Goal: Task Accomplishment & Management: Complete application form

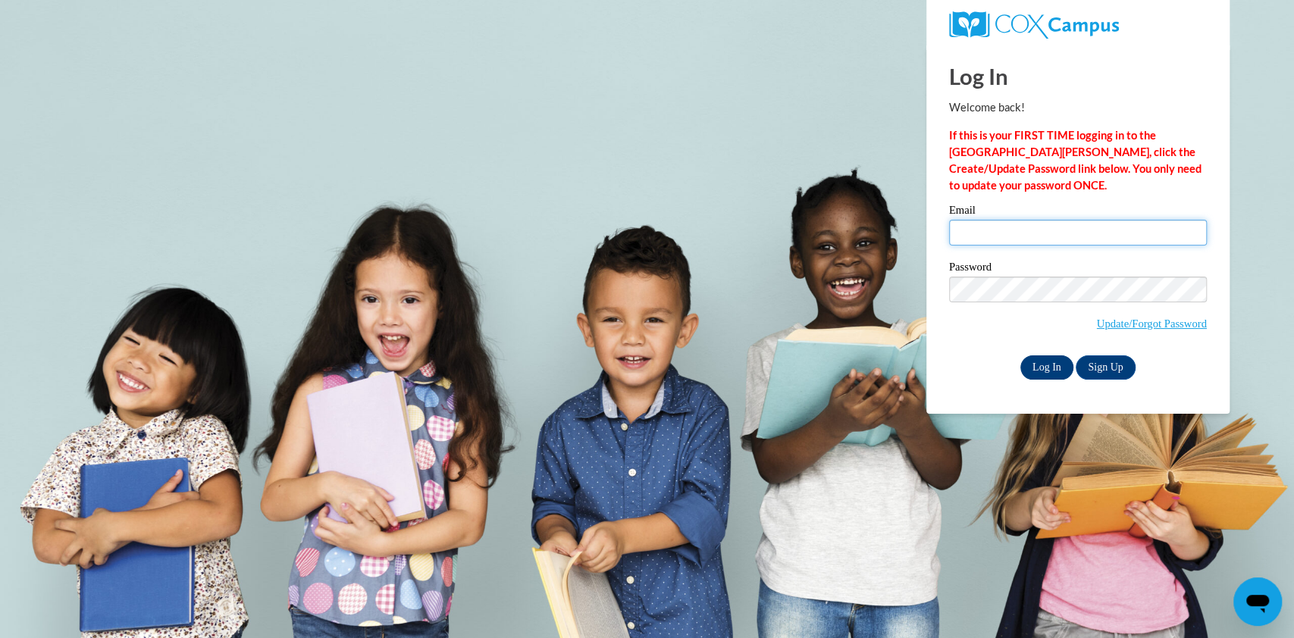
type input "lmckenzie@atlantaspeechschool.org"
click at [1036, 370] on input "Log In" at bounding box center [1046, 368] width 53 height 24
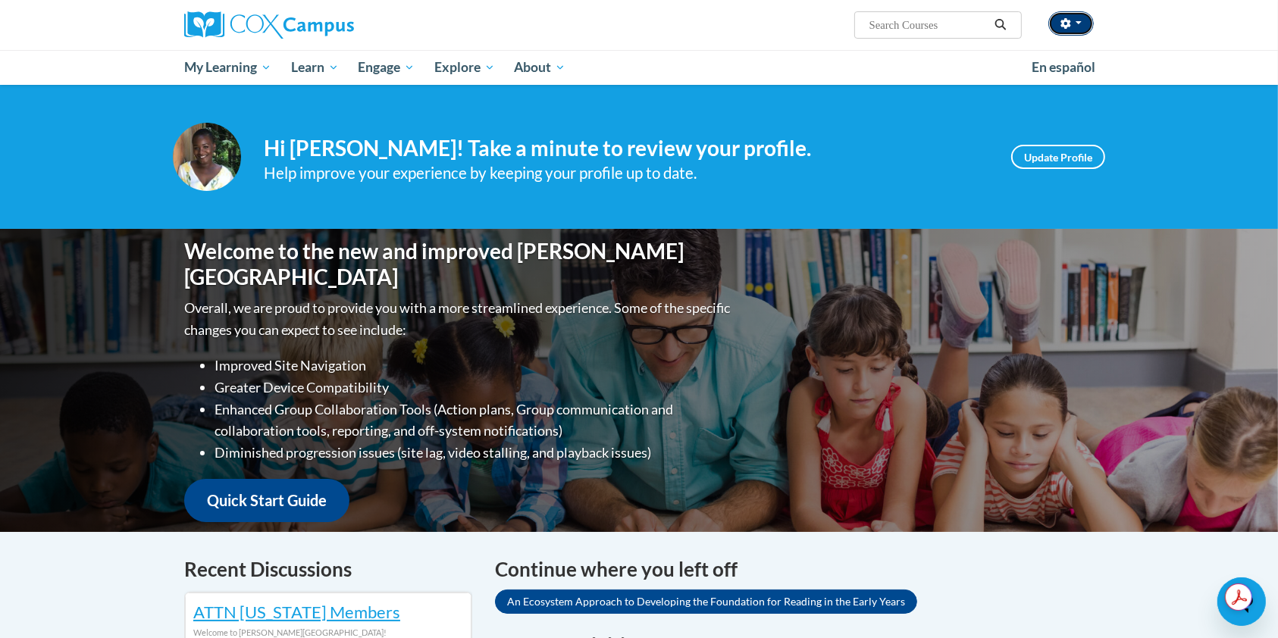
click at [1078, 33] on button "button" at bounding box center [1070, 23] width 45 height 24
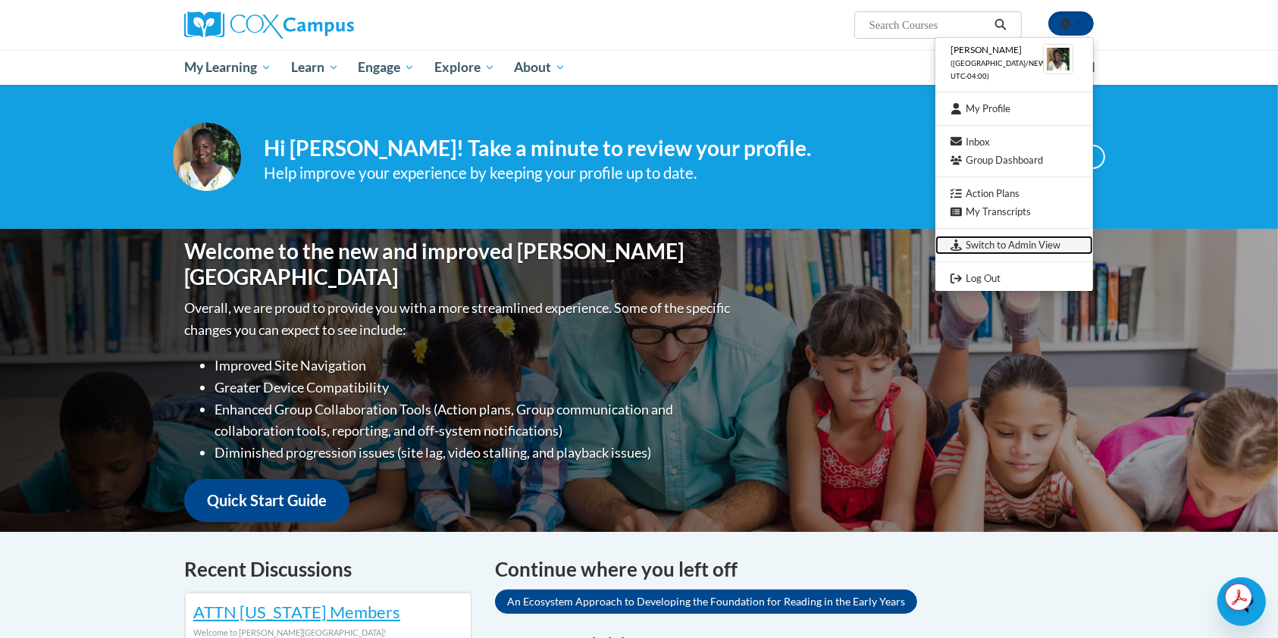
click at [1028, 244] on link "Switch to Admin View" at bounding box center [1014, 245] width 158 height 19
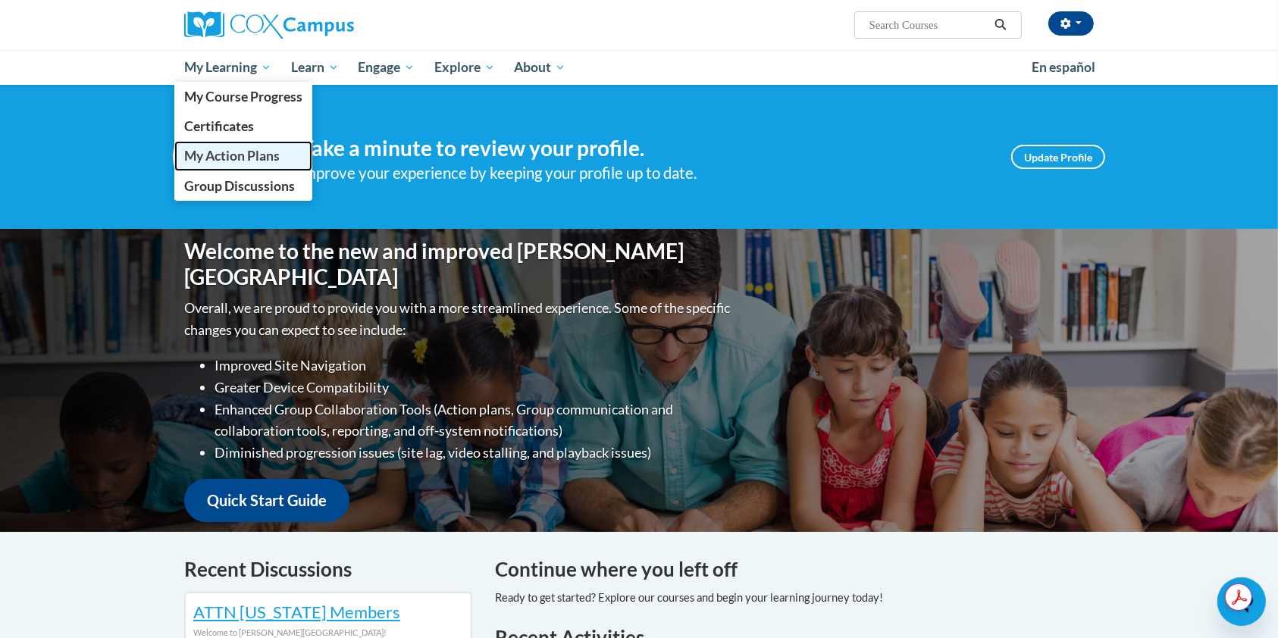
click at [235, 158] on span "My Action Plans" at bounding box center [232, 156] width 96 height 16
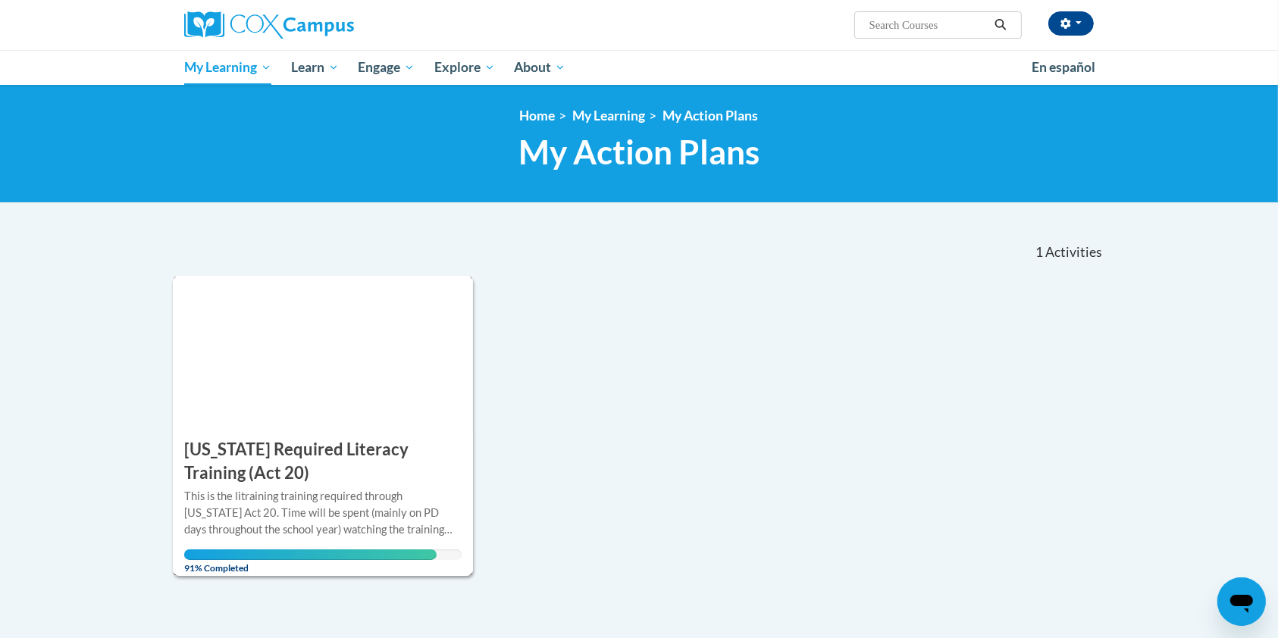
click at [246, 481] on h3 "[US_STATE] Required Literacy Training (Act 20)" at bounding box center [322, 461] width 277 height 47
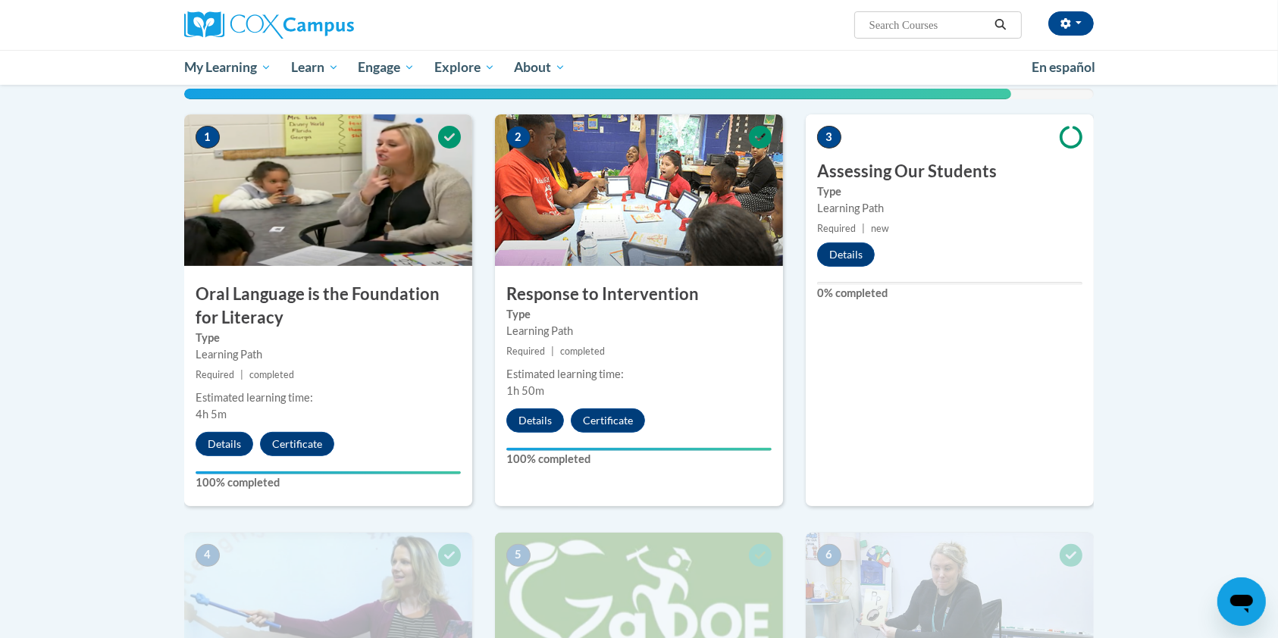
scroll to position [382, 0]
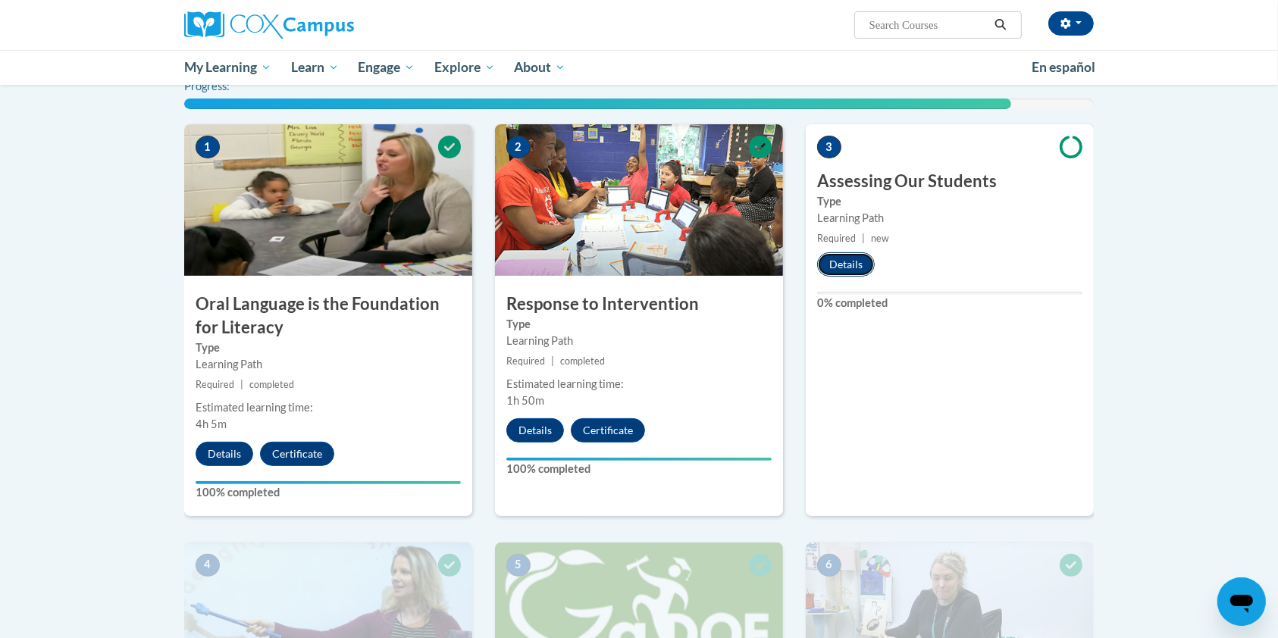
click at [856, 262] on button "Details" at bounding box center [846, 264] width 58 height 24
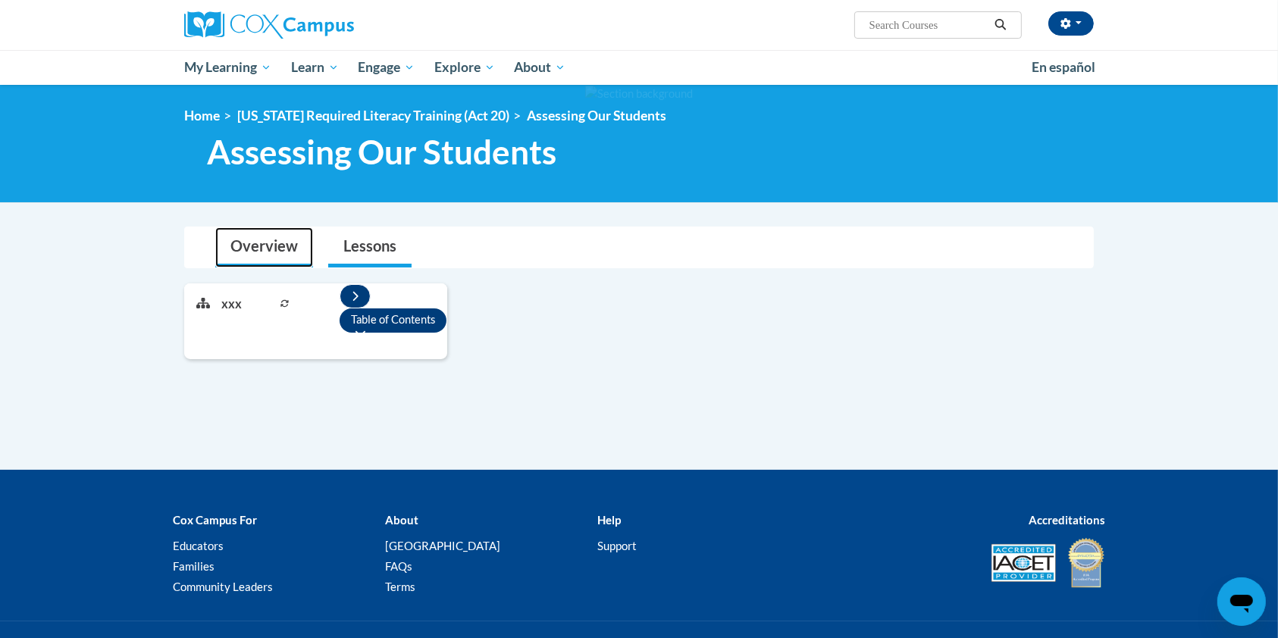
click at [279, 250] on link "Overview" at bounding box center [264, 247] width 98 height 40
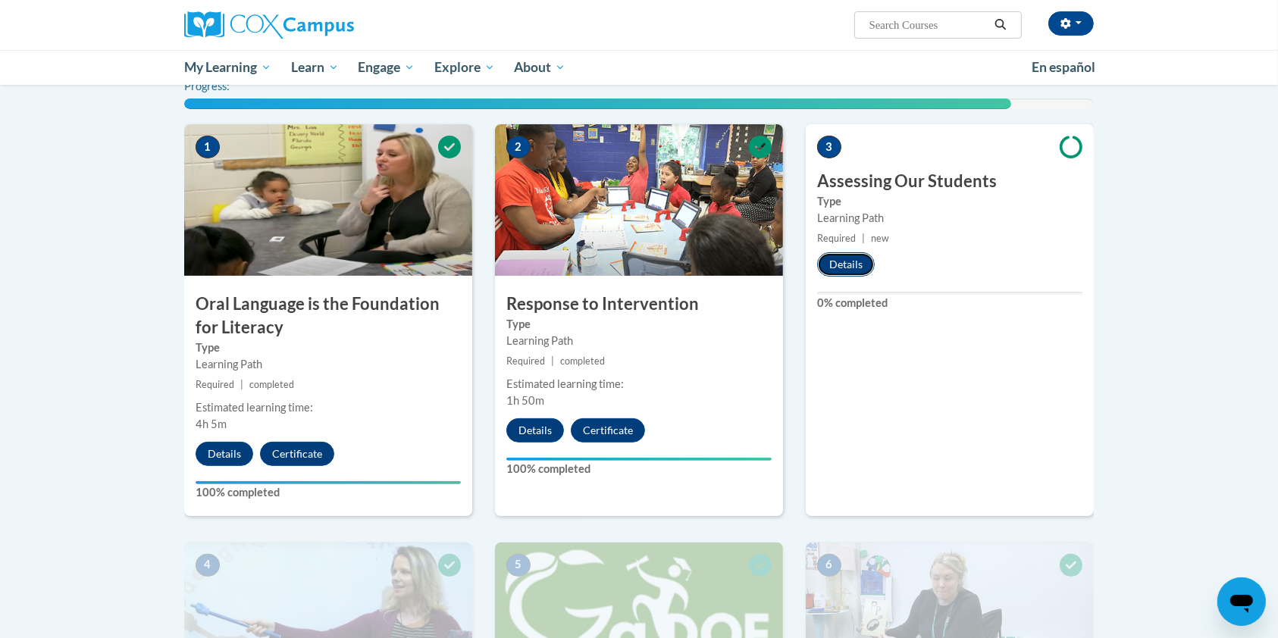
click at [852, 264] on button "Details" at bounding box center [846, 264] width 58 height 24
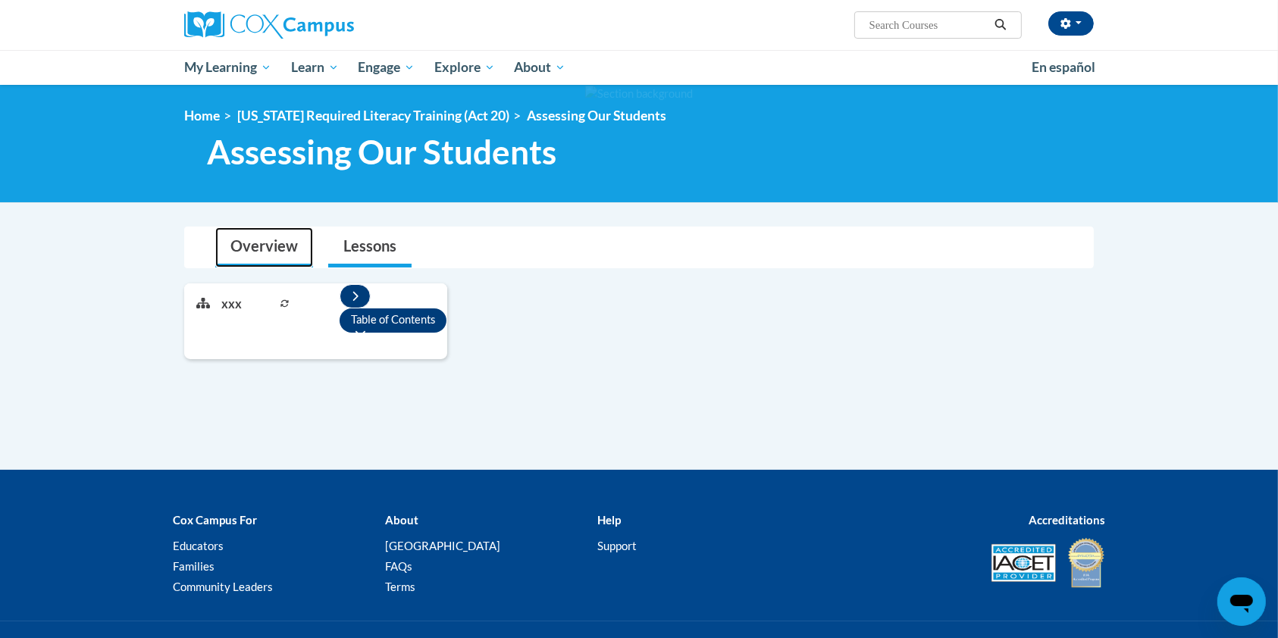
click at [270, 237] on link "Overview" at bounding box center [264, 247] width 98 height 40
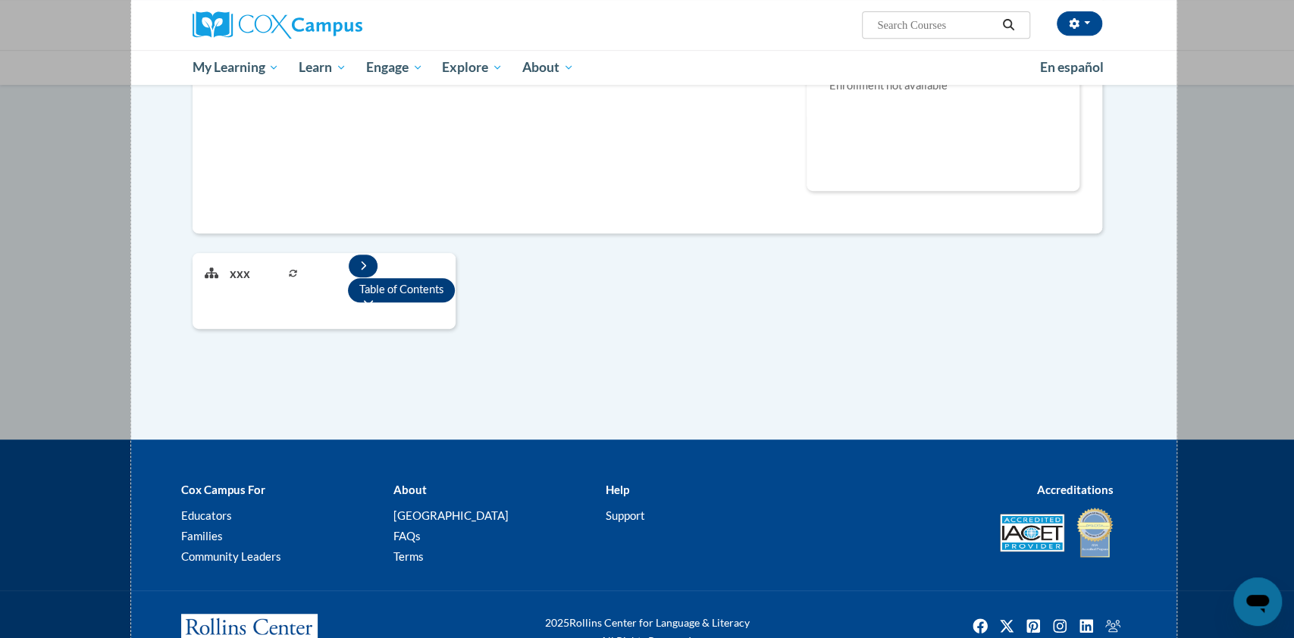
scroll to position [512, 0]
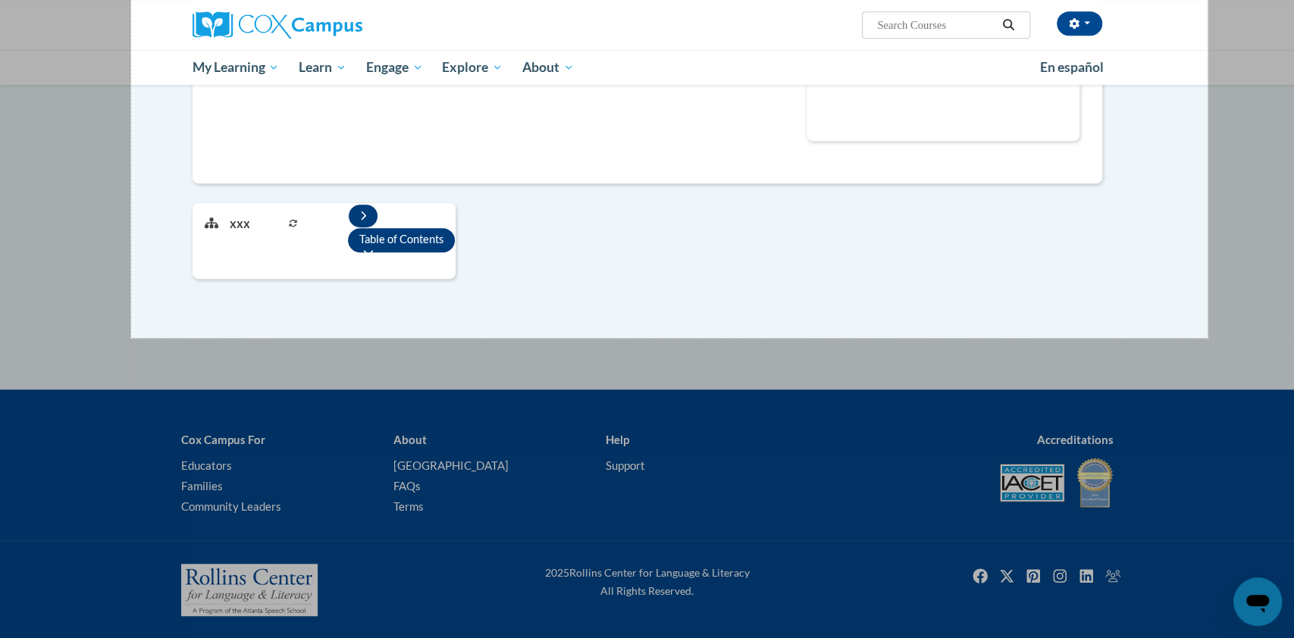
drag, startPoint x: 131, startPoint y: 17, endPoint x: 1195, endPoint y: 318, distance: 1105.3
click at [1195, 318] on div "1420 X 1098" at bounding box center [647, 63] width 1294 height 1150
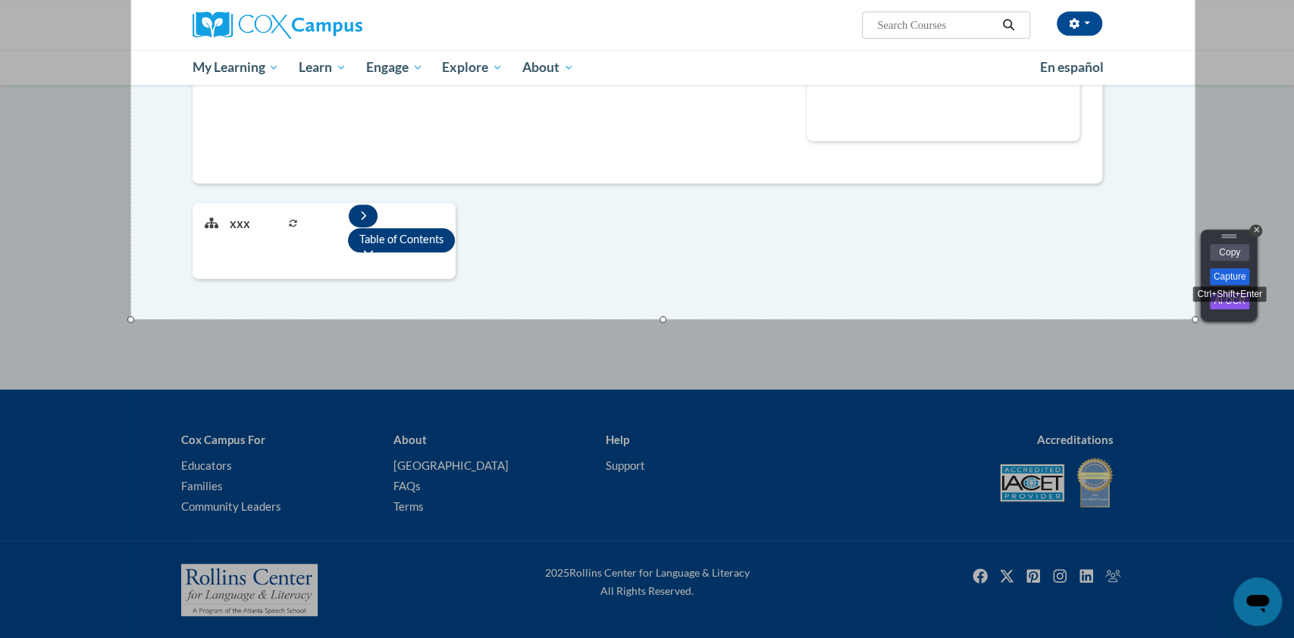
click at [1220, 279] on link "Capture" at bounding box center [1229, 276] width 39 height 17
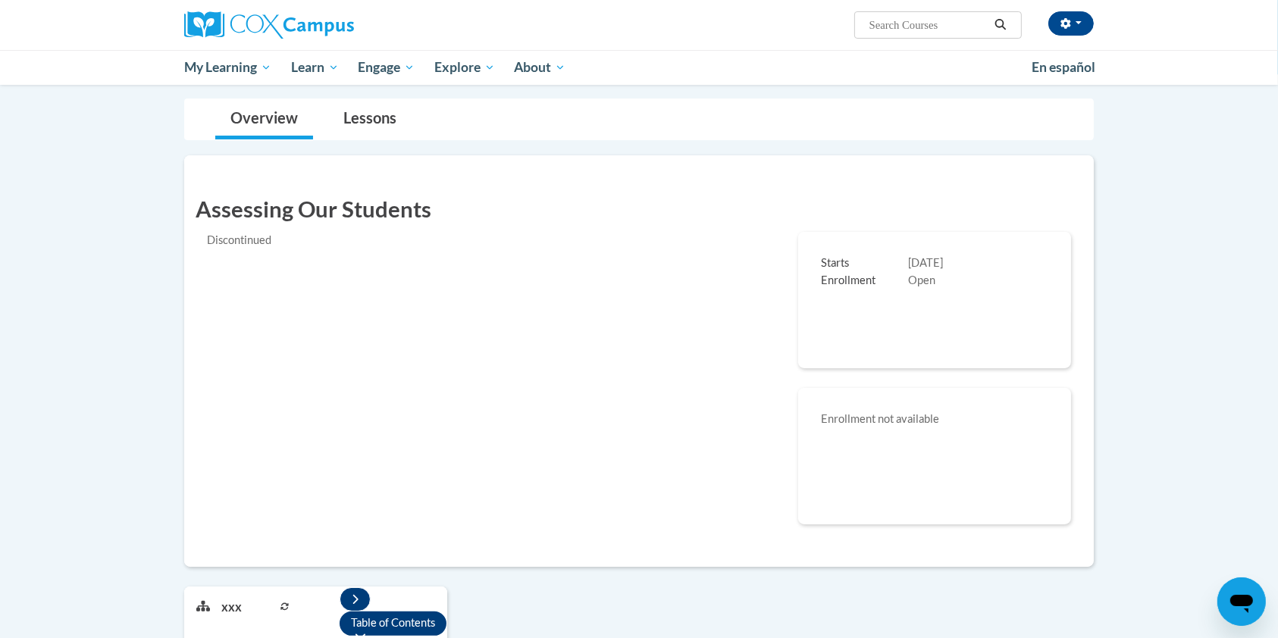
scroll to position [112, 0]
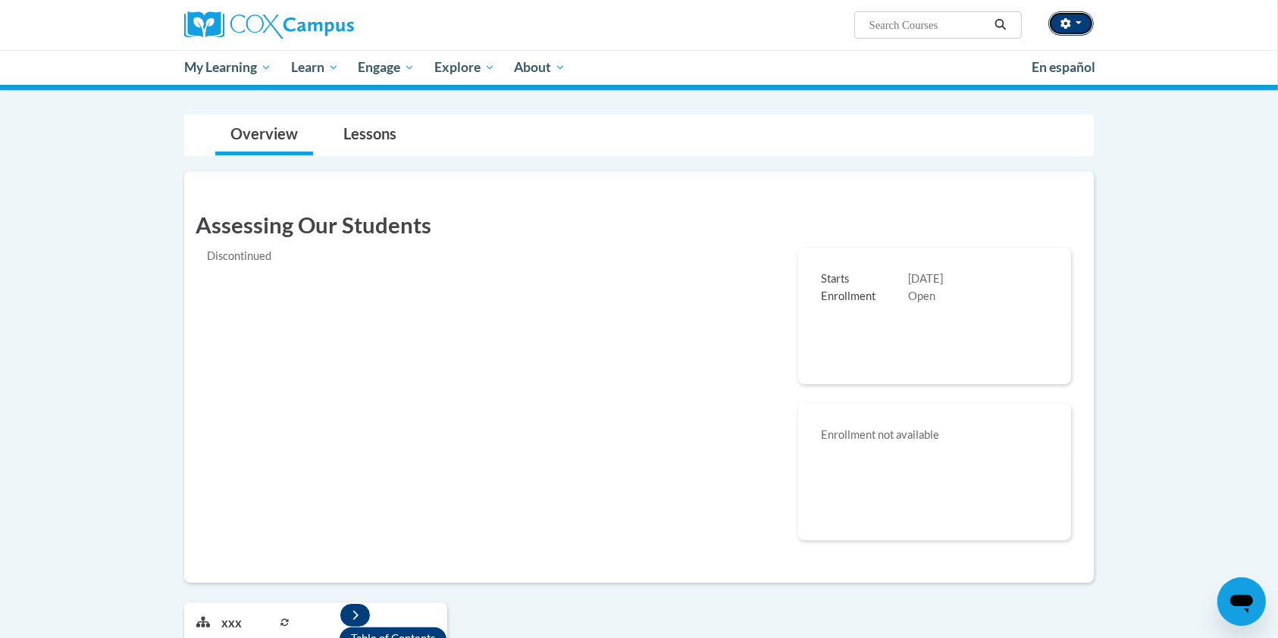
click at [1081, 21] on button "button" at bounding box center [1070, 23] width 45 height 24
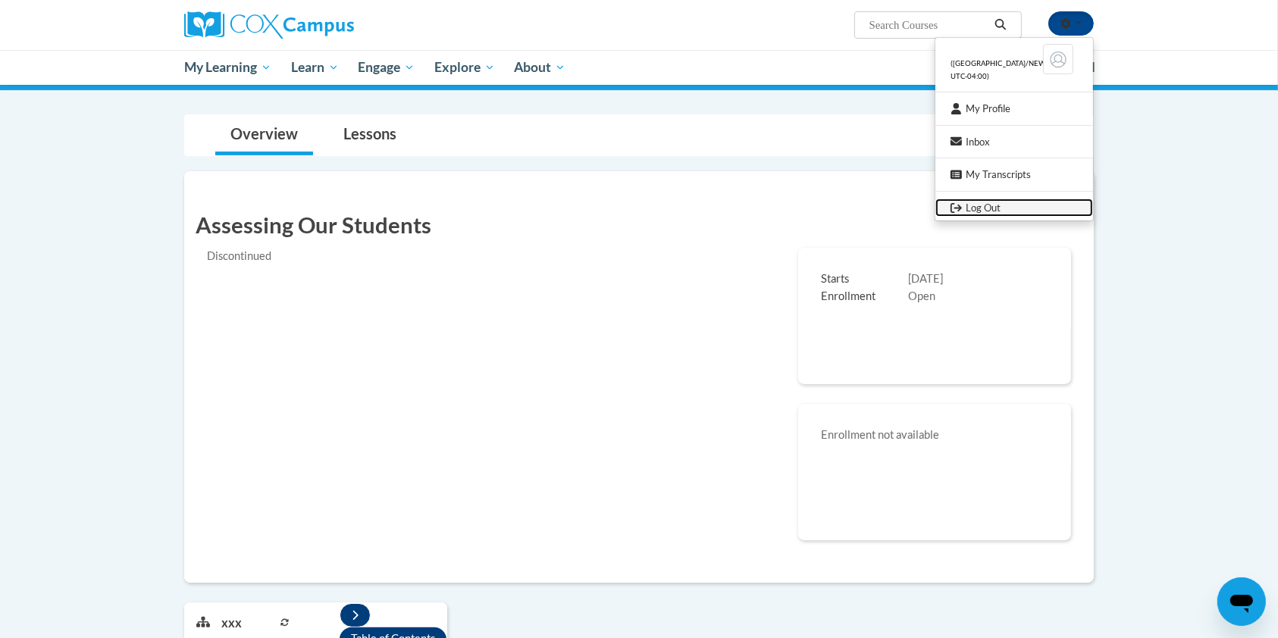
click at [985, 214] on link "Log Out" at bounding box center [1014, 208] width 158 height 19
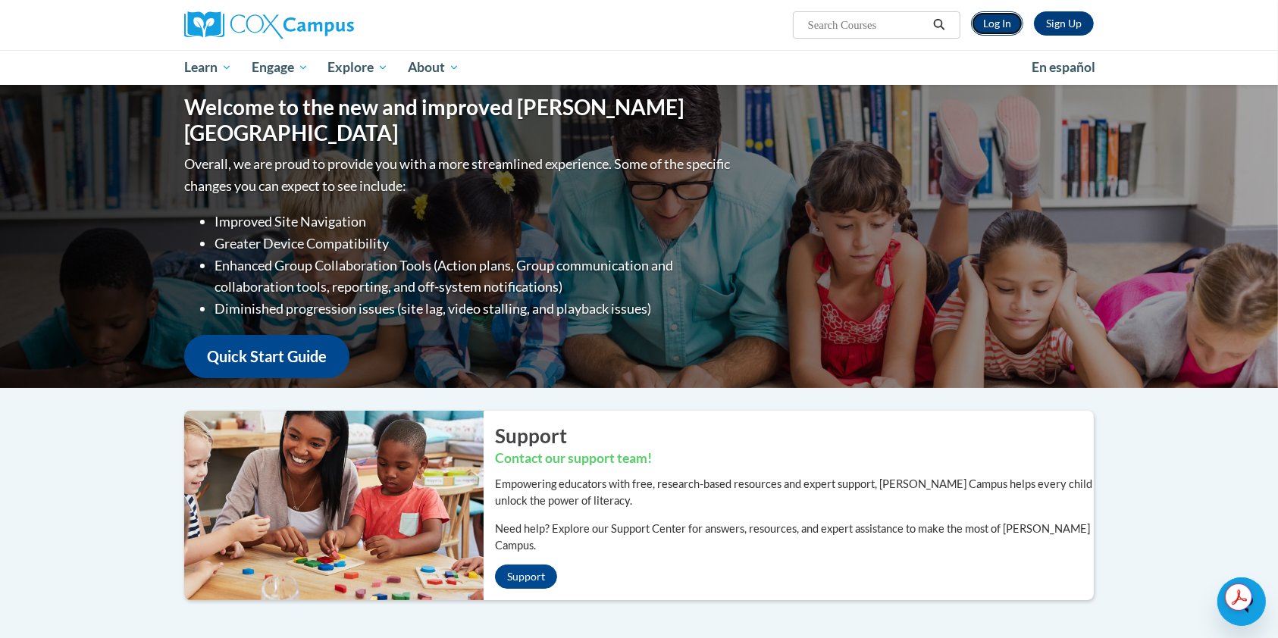
click at [1004, 21] on link "Log In" at bounding box center [997, 23] width 52 height 24
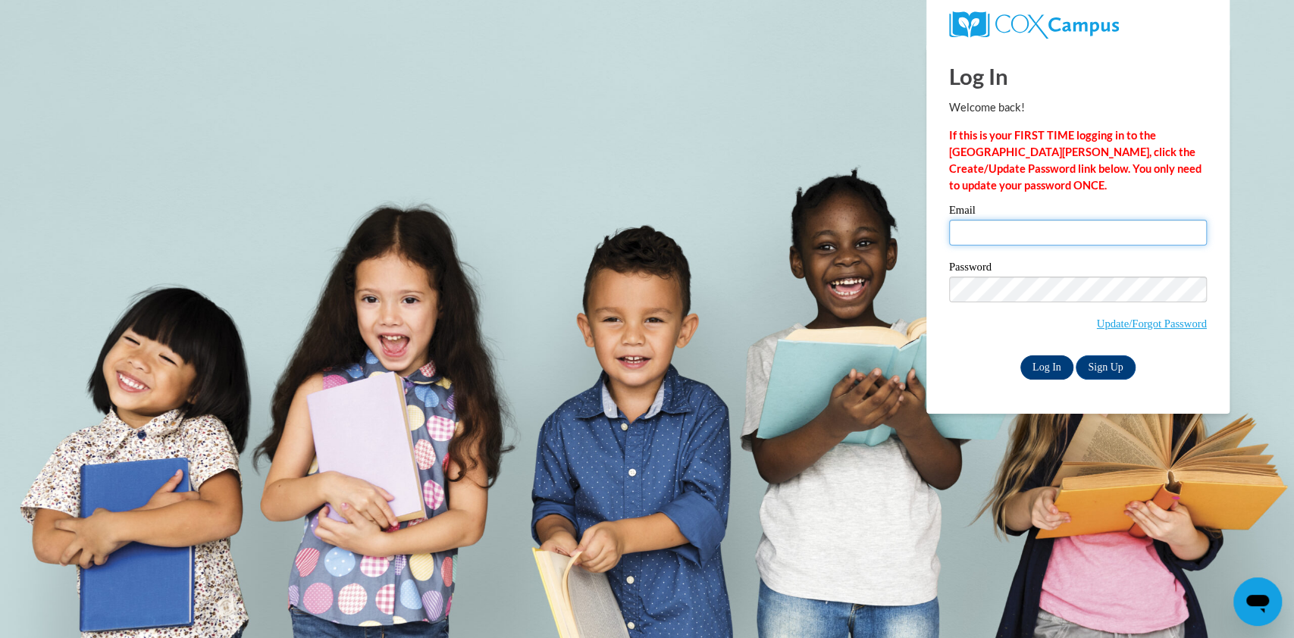
type input "lmckenzie@atlantaspeechschool.org"
click at [1033, 371] on input "Log In" at bounding box center [1046, 368] width 53 height 24
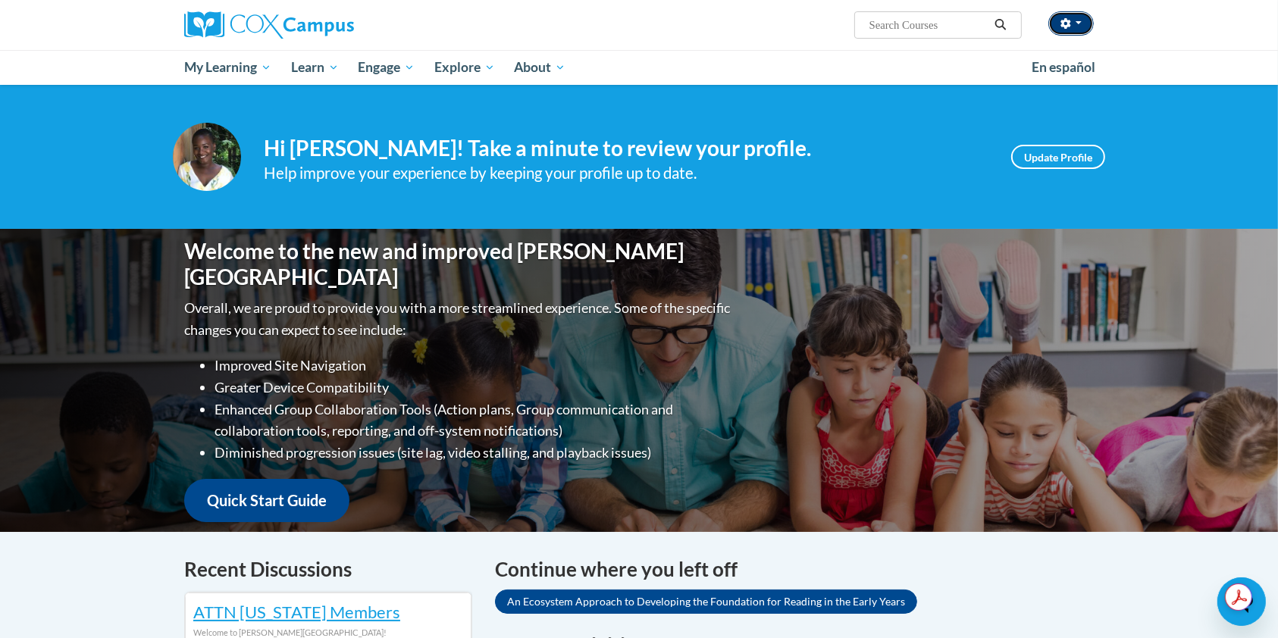
click at [1082, 14] on button "button" at bounding box center [1070, 23] width 45 height 24
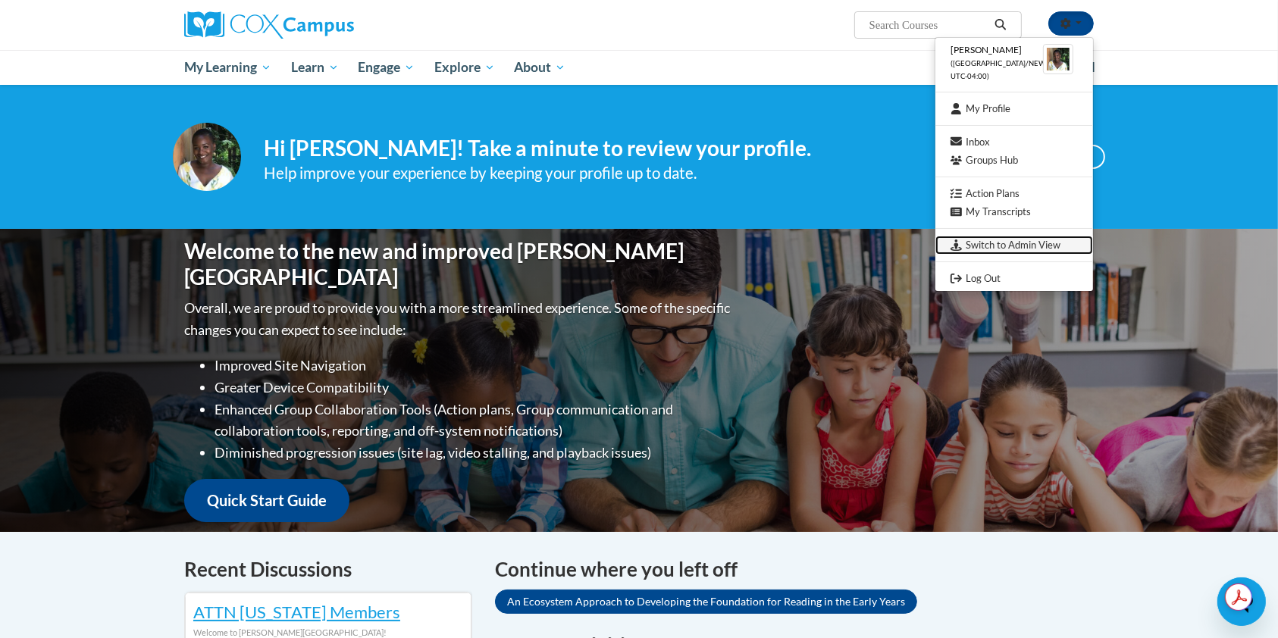
click at [1049, 246] on link "Switch to Admin View" at bounding box center [1014, 245] width 158 height 19
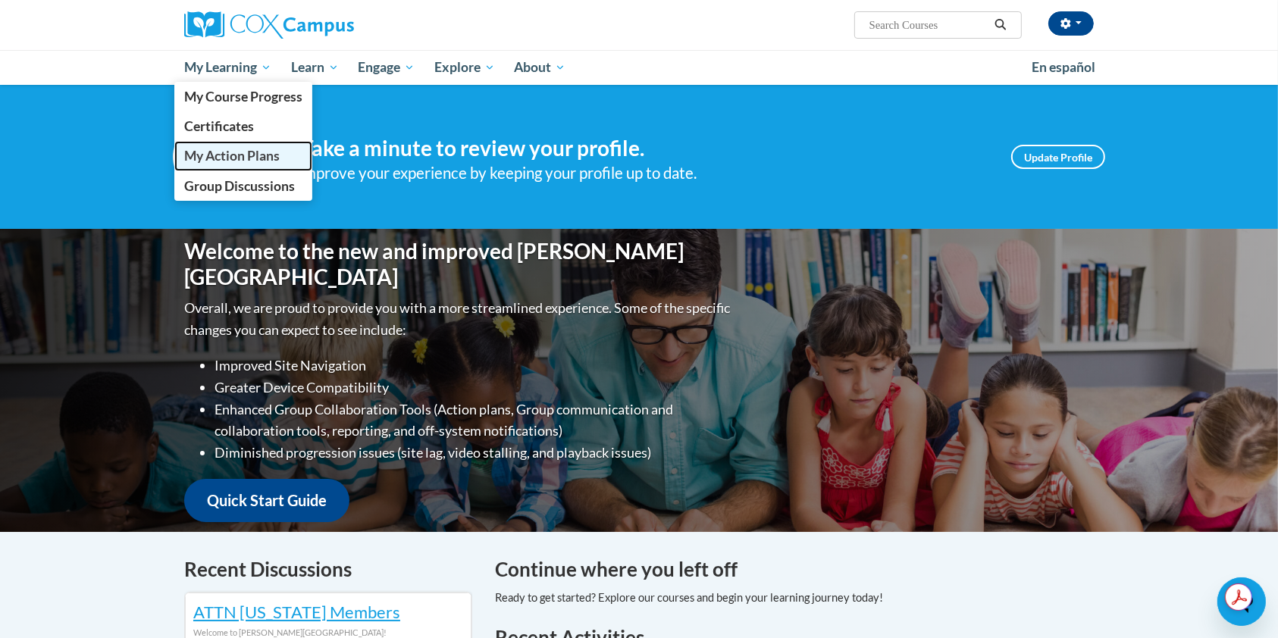
click at [227, 155] on span "My Action Plans" at bounding box center [232, 156] width 96 height 16
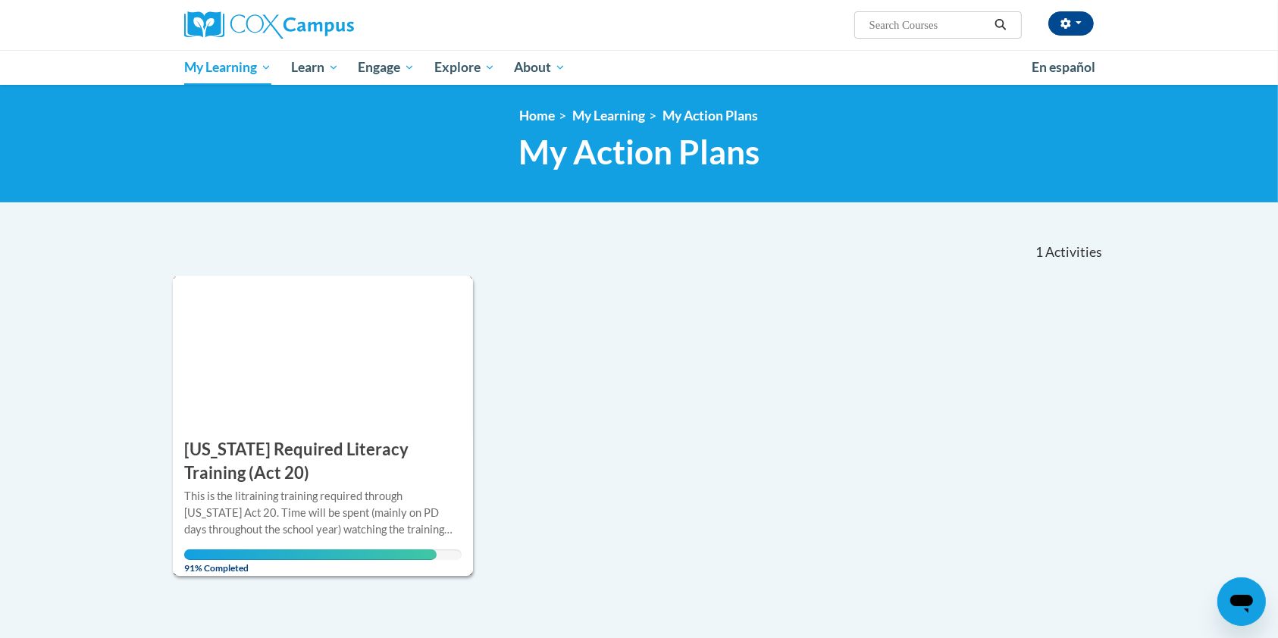
click at [258, 472] on h3 "[US_STATE] Required Literacy Training (Act 20)" at bounding box center [322, 461] width 277 height 47
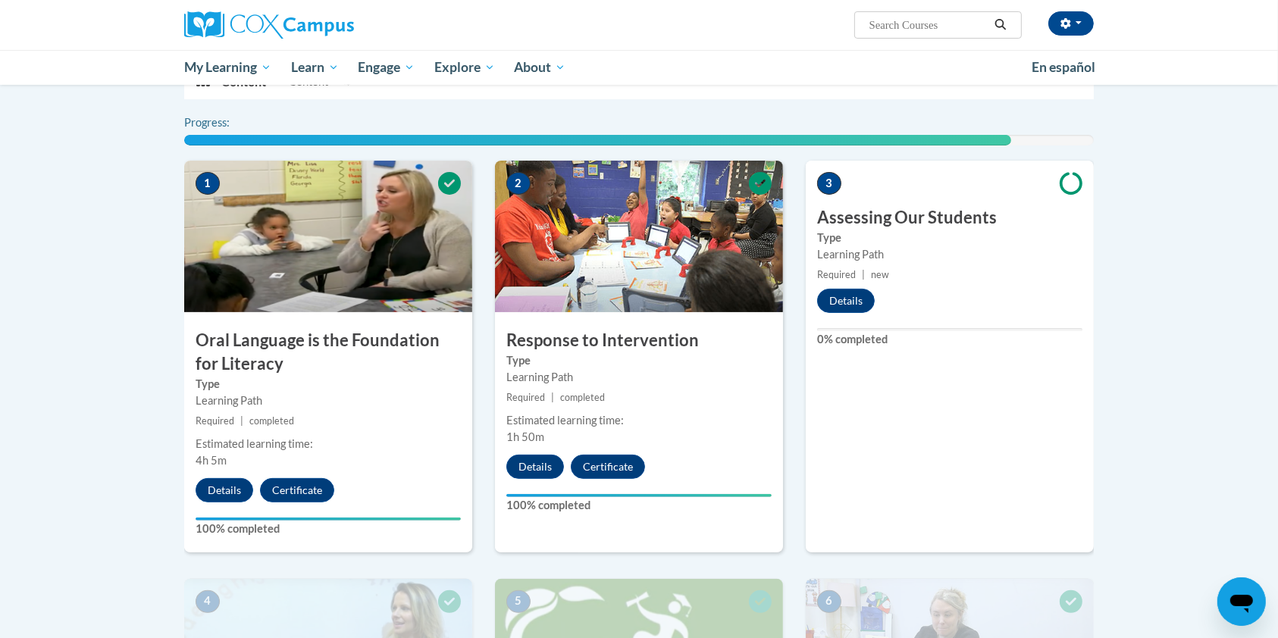
scroll to position [354, 0]
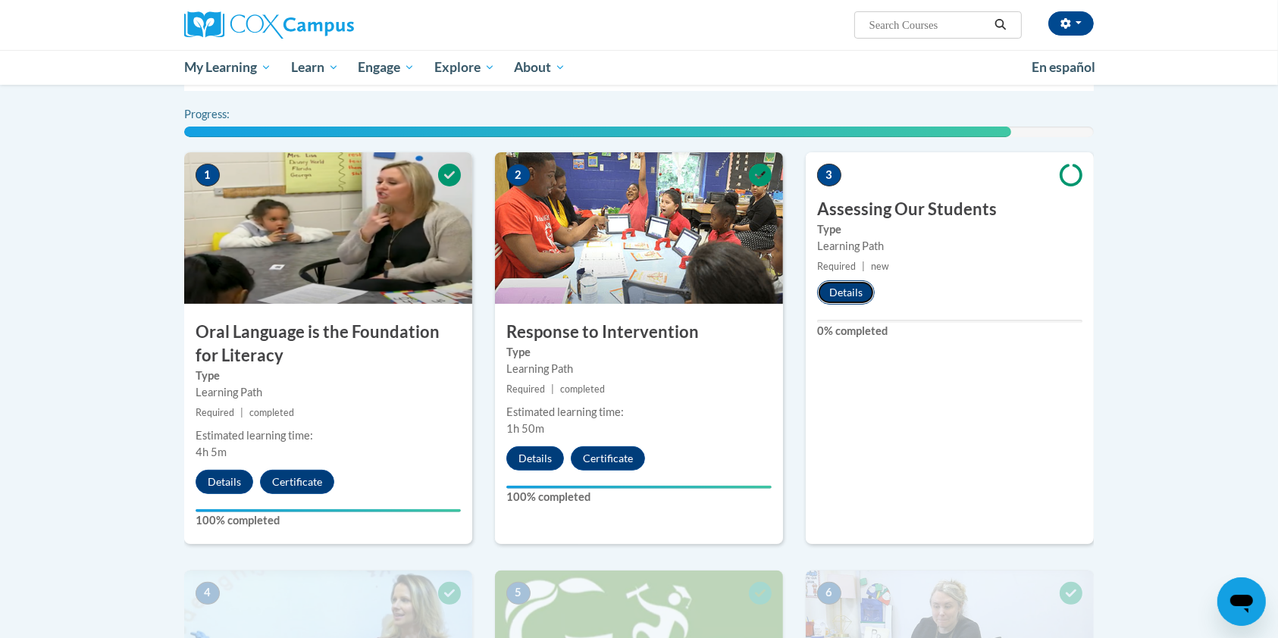
click at [851, 284] on button "Details" at bounding box center [846, 292] width 58 height 24
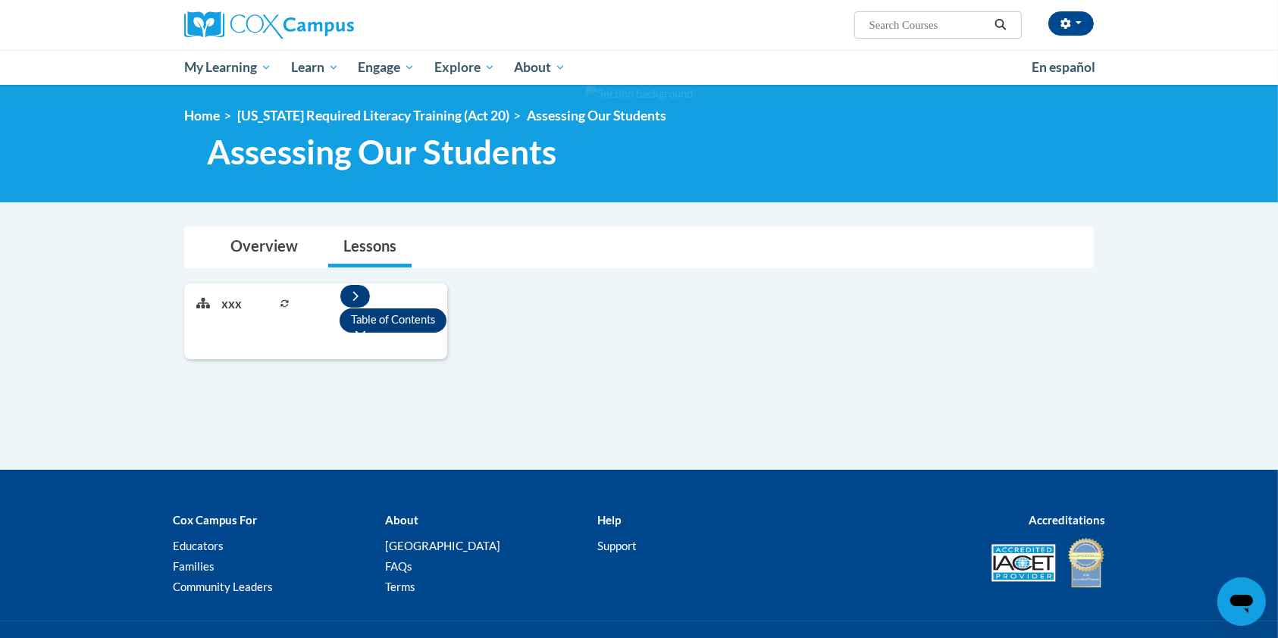
click at [285, 300] on icon at bounding box center [284, 303] width 9 height 9
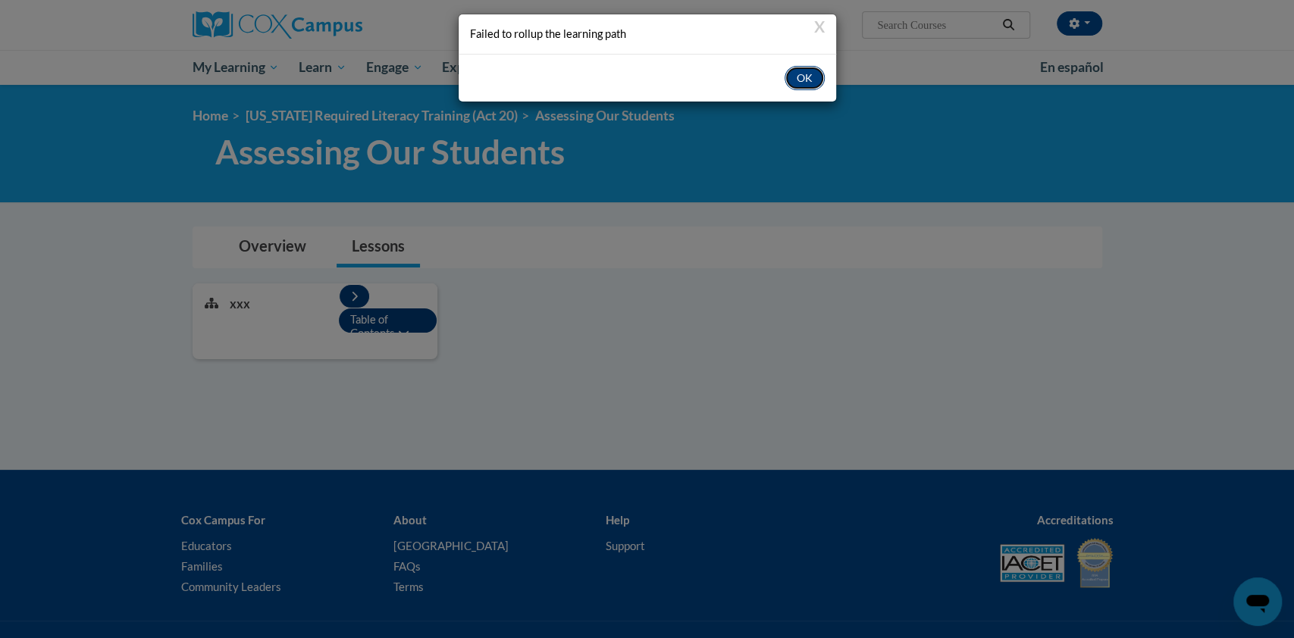
click at [799, 77] on button "OK" at bounding box center [805, 78] width 40 height 24
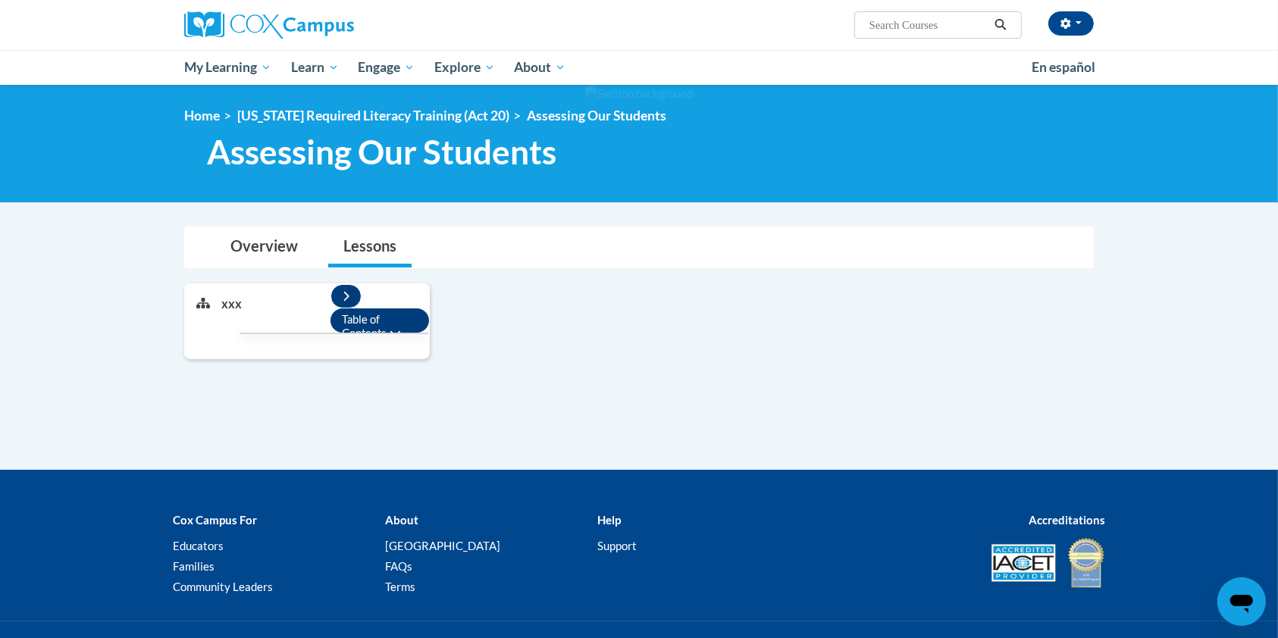
click at [381, 333] on ul at bounding box center [335, 334] width 190 height 2
click at [382, 318] on link "Table of Contents" at bounding box center [380, 321] width 98 height 24
click at [260, 246] on link "Overview" at bounding box center [264, 247] width 98 height 40
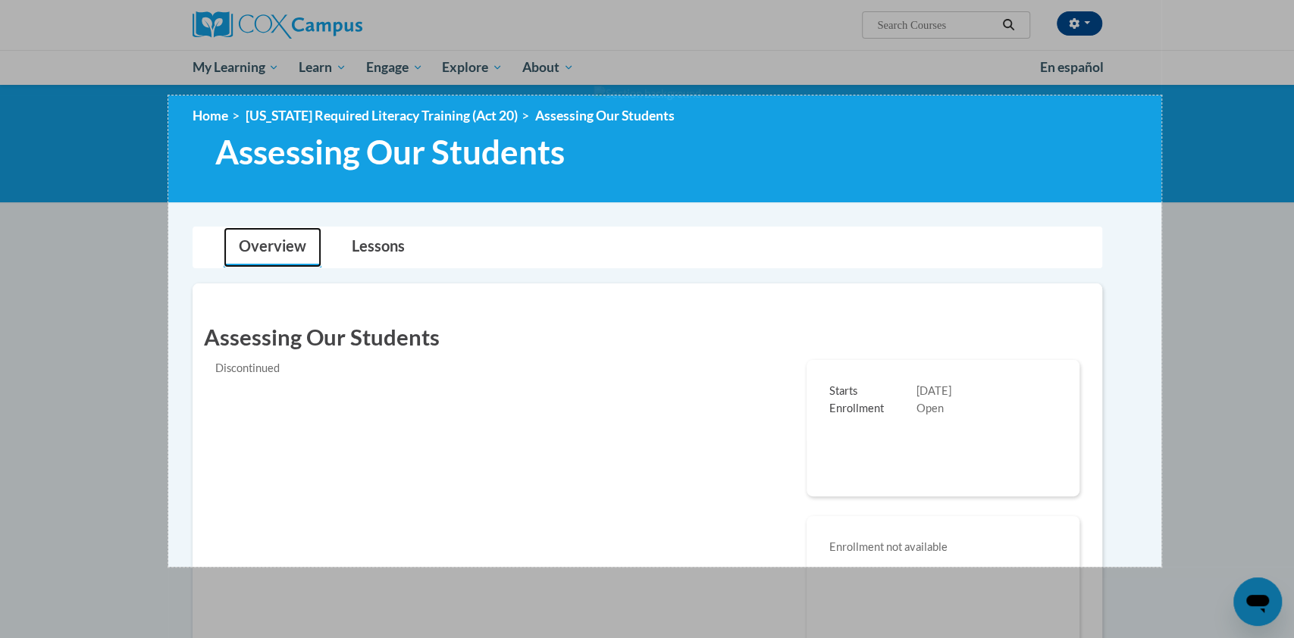
drag, startPoint x: 168, startPoint y: 96, endPoint x: 1161, endPoint y: 567, distance: 1099.0
click at [1161, 567] on div "1310 X 622" at bounding box center [647, 575] width 1294 height 1150
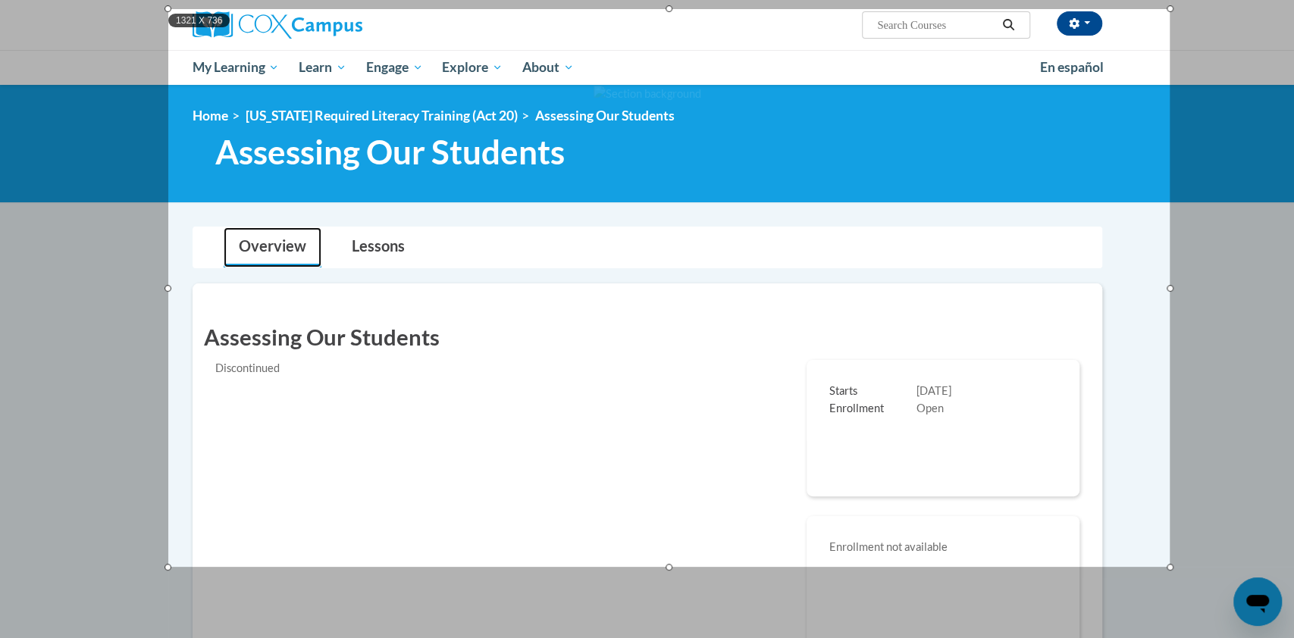
drag, startPoint x: 1163, startPoint y: 92, endPoint x: 1170, endPoint y: 5, distance: 86.7
click at [1170, 5] on div at bounding box center [1170, 8] width 7 height 7
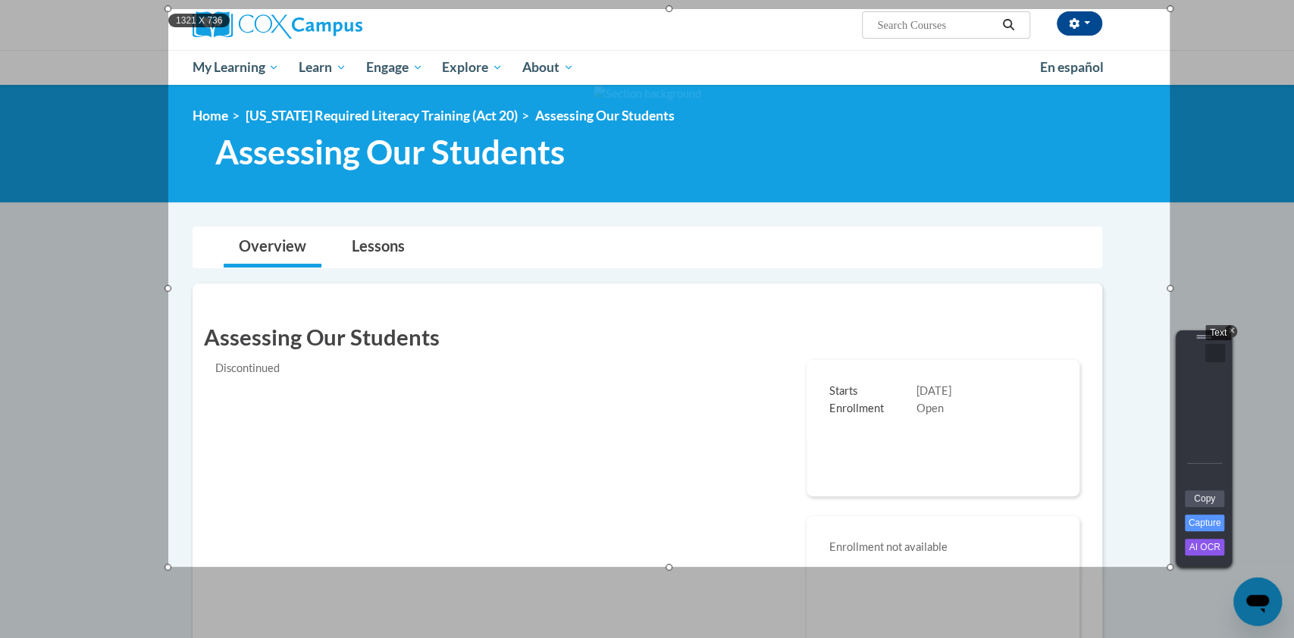
click at [1209, 352] on div "Text" at bounding box center [1215, 353] width 20 height 18
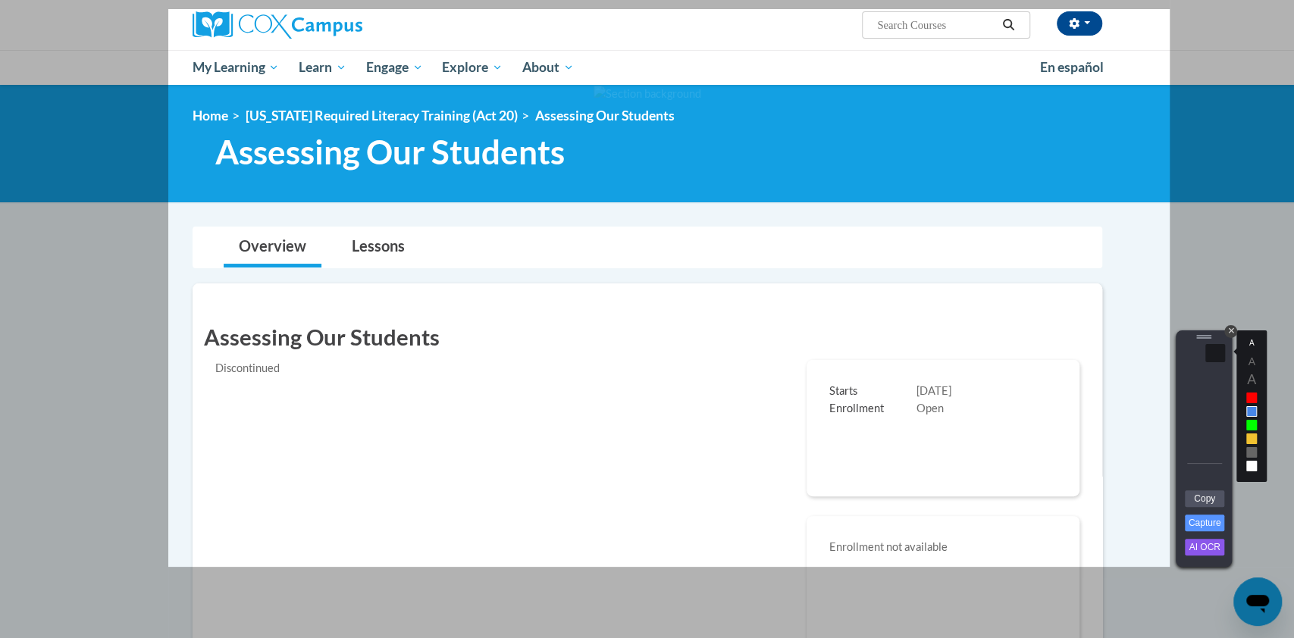
click at [1251, 468] on div at bounding box center [1251, 466] width 11 height 11
click at [1192, 351] on div "Rectangle" at bounding box center [1193, 353] width 20 height 18
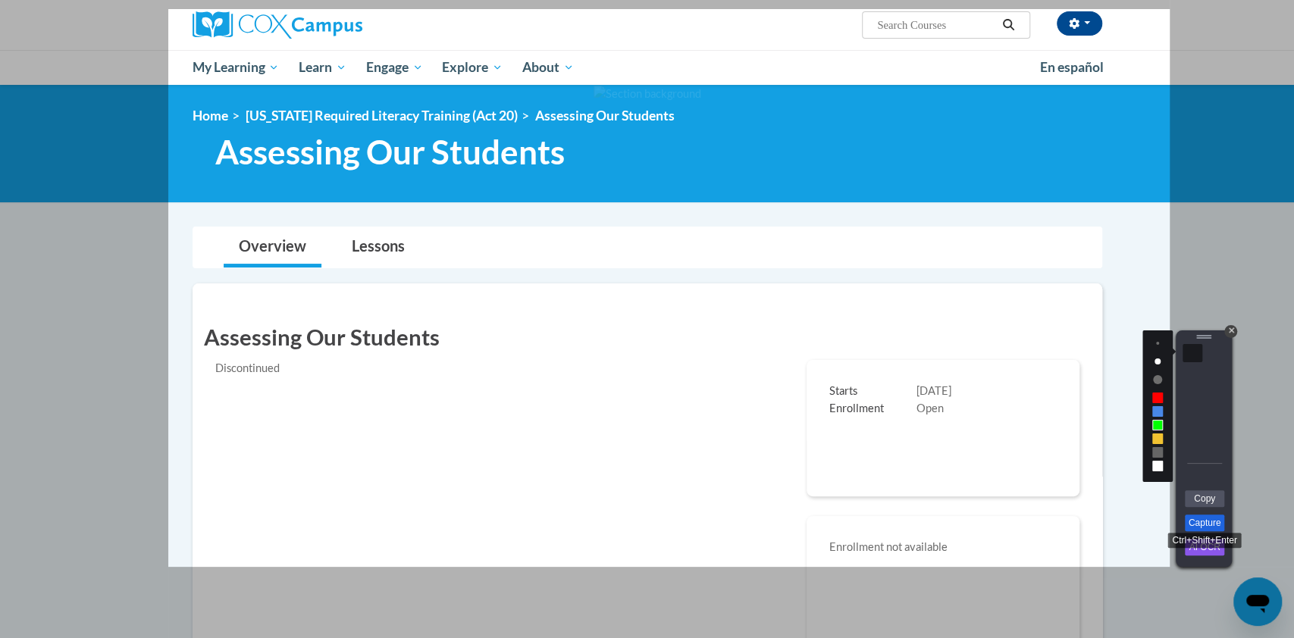
click at [1214, 520] on link "Capture" at bounding box center [1204, 523] width 39 height 17
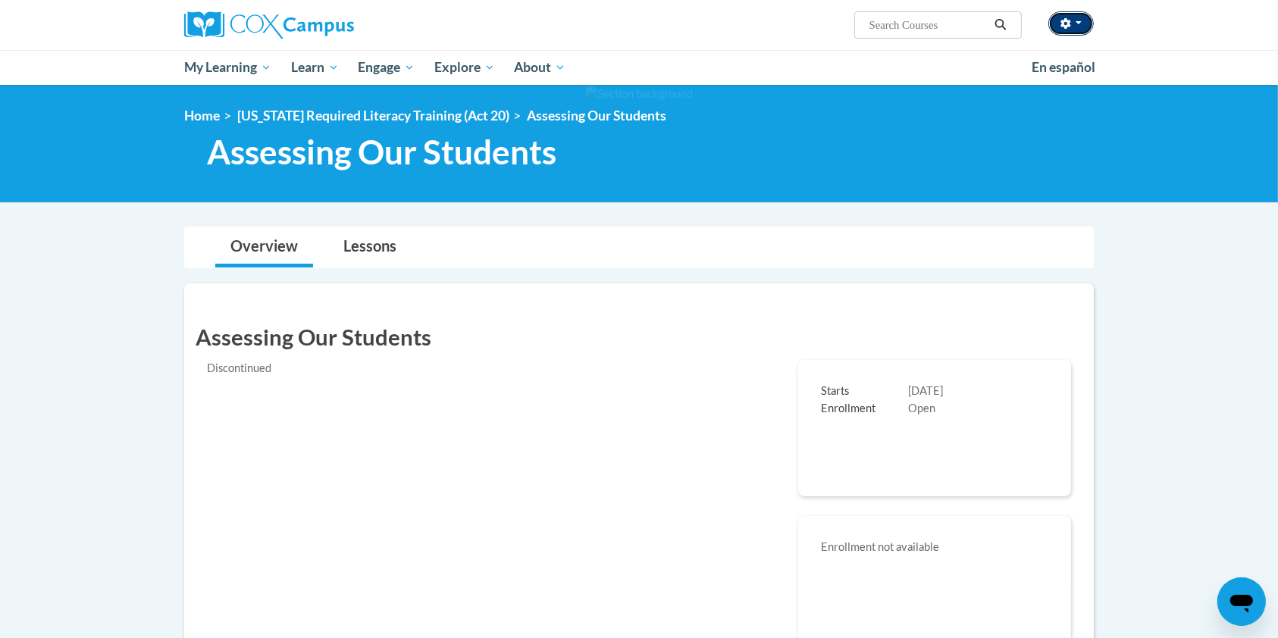
click at [1079, 27] on button "button" at bounding box center [1070, 23] width 45 height 24
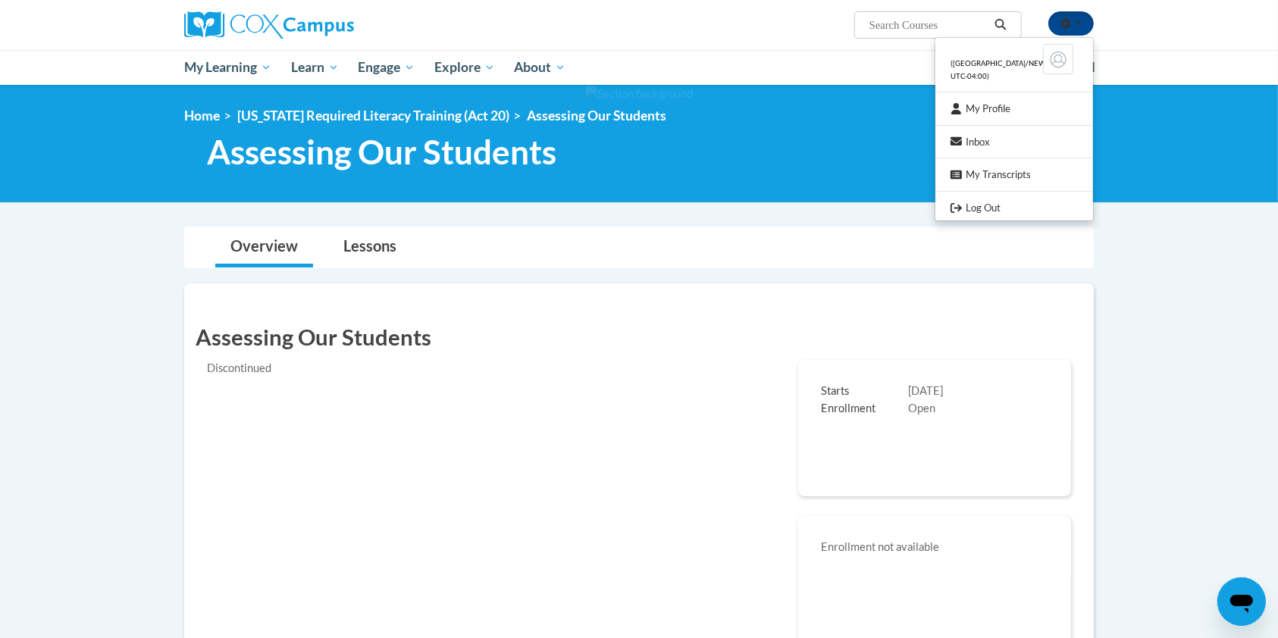
click at [1173, 56] on div "(America/New_York UTC-04:00) My Profile Inbox My Transcripts Log Out Search Sea…" at bounding box center [639, 42] width 1278 height 85
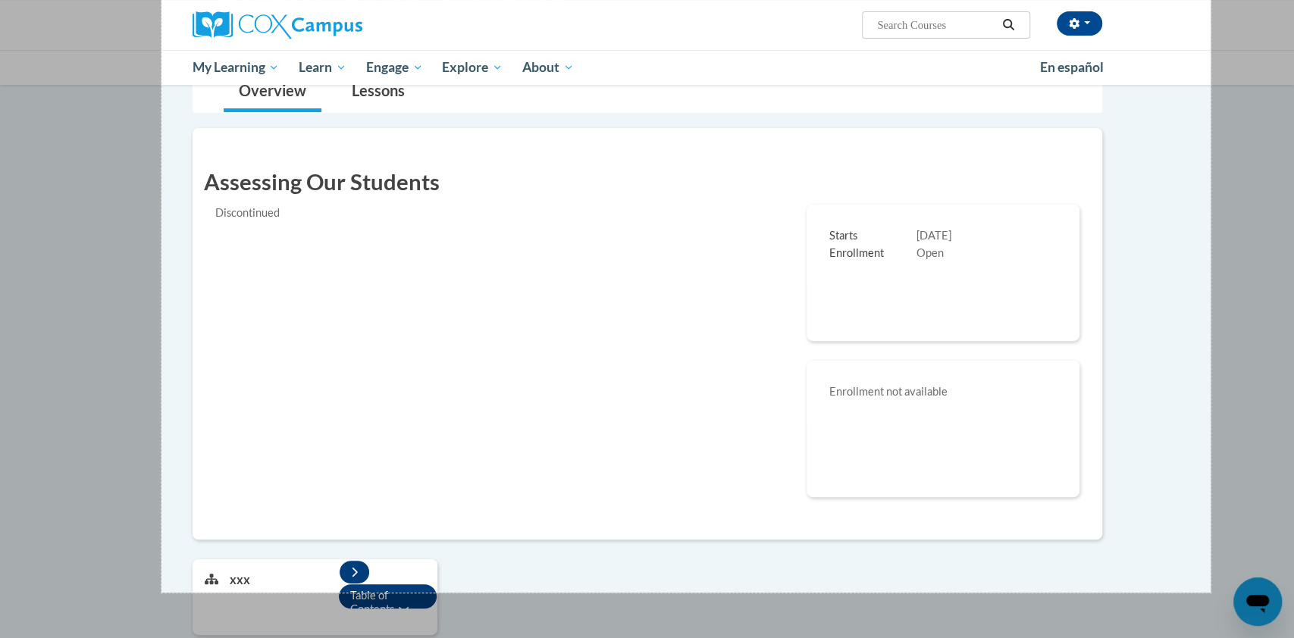
scroll to position [195, 0]
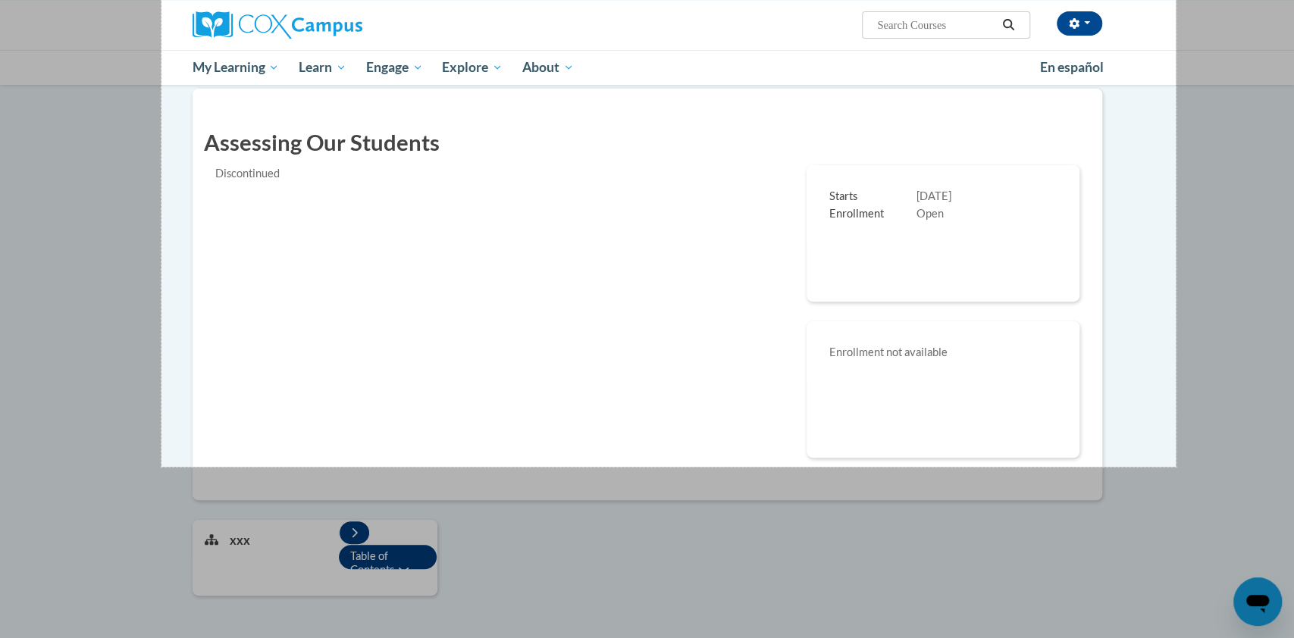
drag, startPoint x: 161, startPoint y: 5, endPoint x: 1176, endPoint y: 466, distance: 1114.1
click at [1176, 466] on div "1338 X 866" at bounding box center [647, 380] width 1294 height 1150
click at [1199, 421] on link "Capture" at bounding box center [1210, 424] width 39 height 17
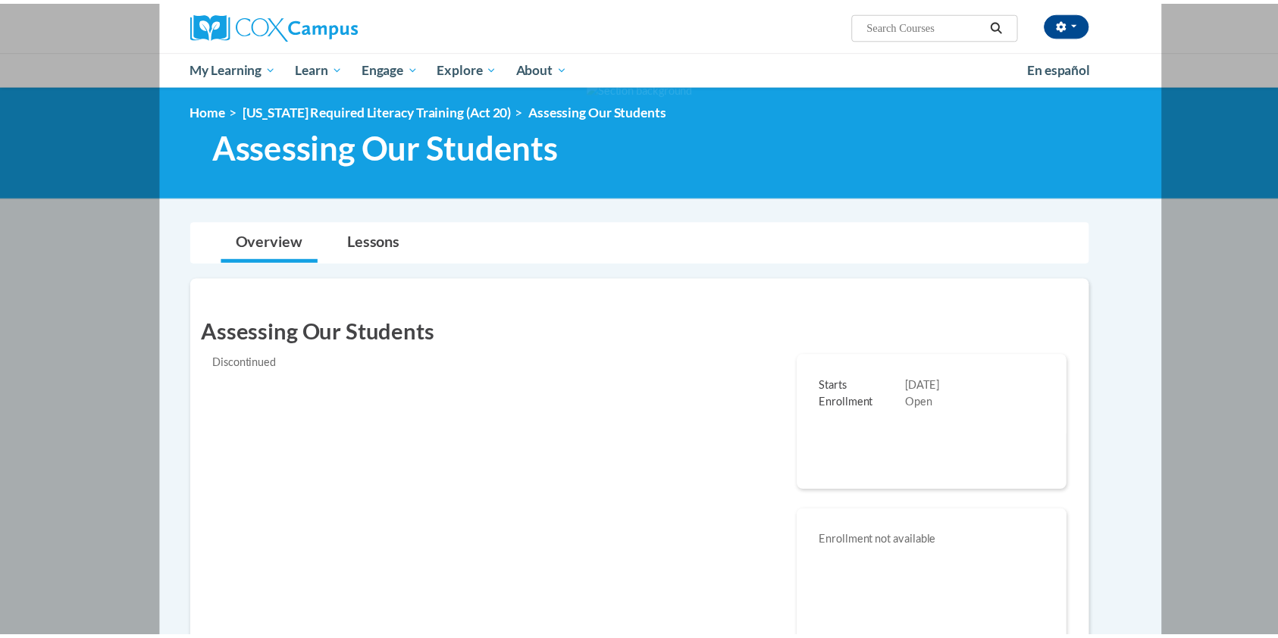
scroll to position [23, 0]
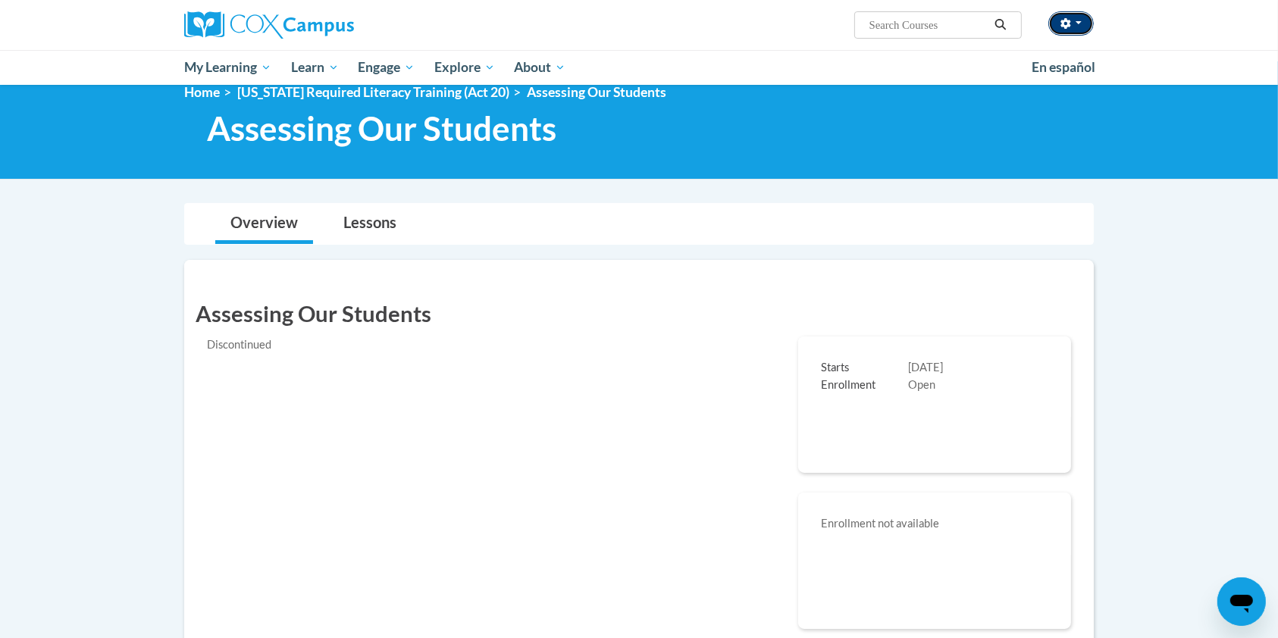
click at [1079, 20] on button "button" at bounding box center [1070, 23] width 45 height 24
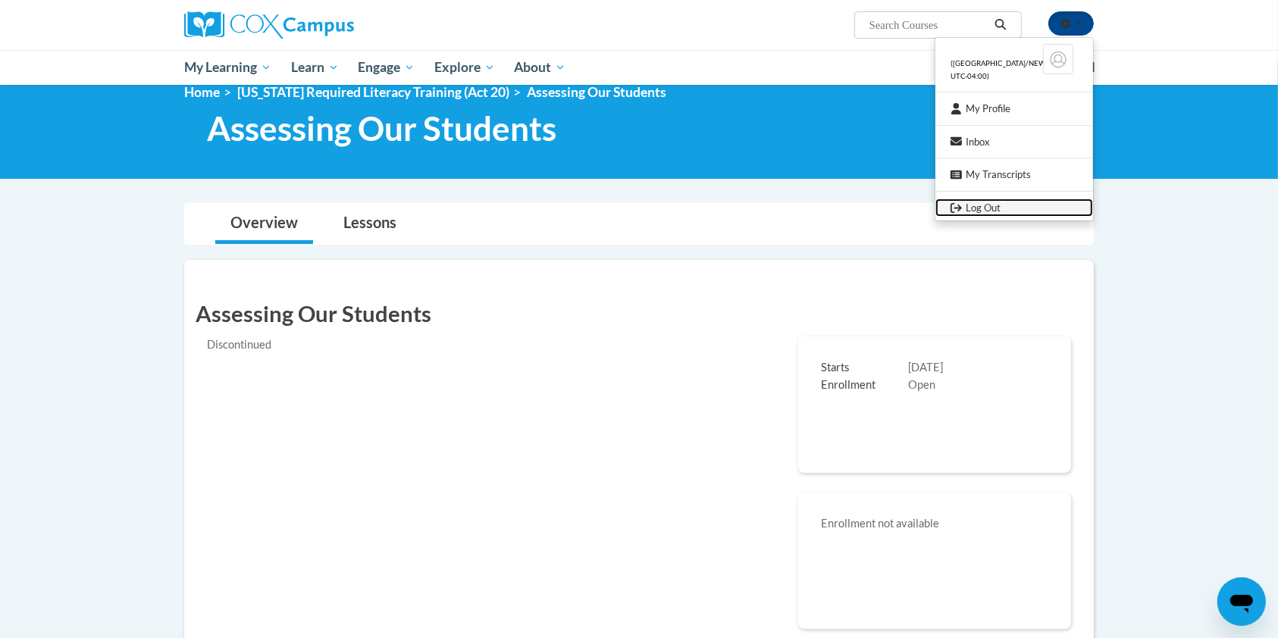
click at [998, 209] on link "Log Out" at bounding box center [1014, 208] width 158 height 19
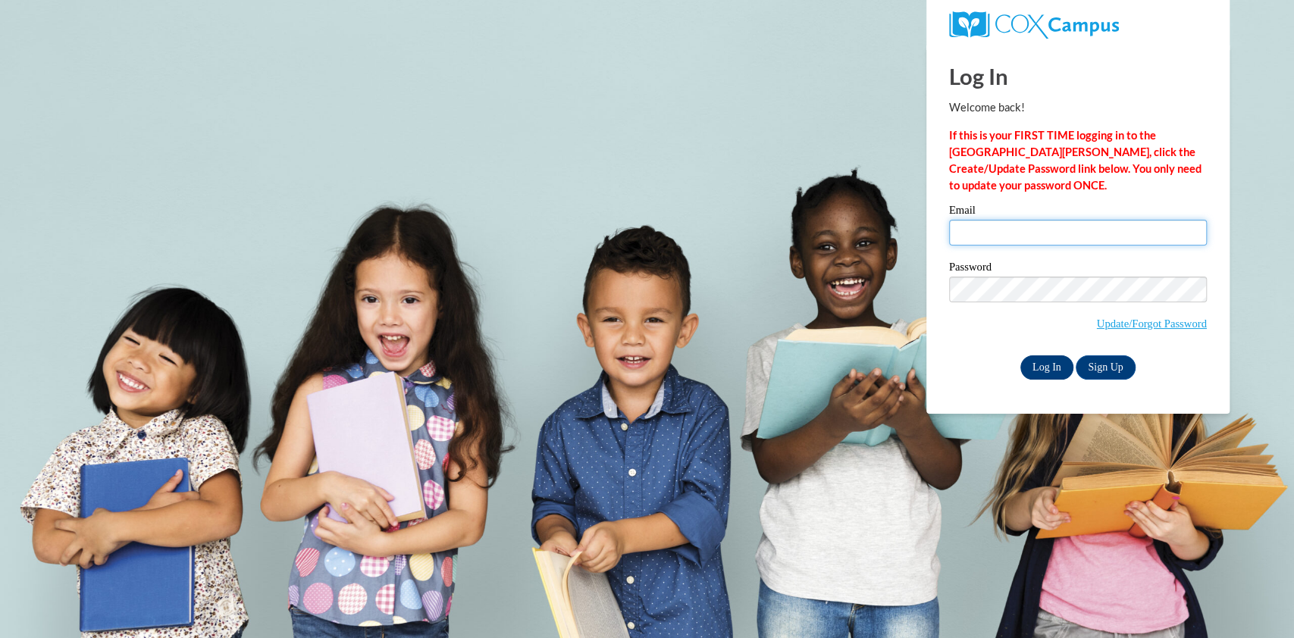
type input "lmckenzie@atlantaspeechschool.org"
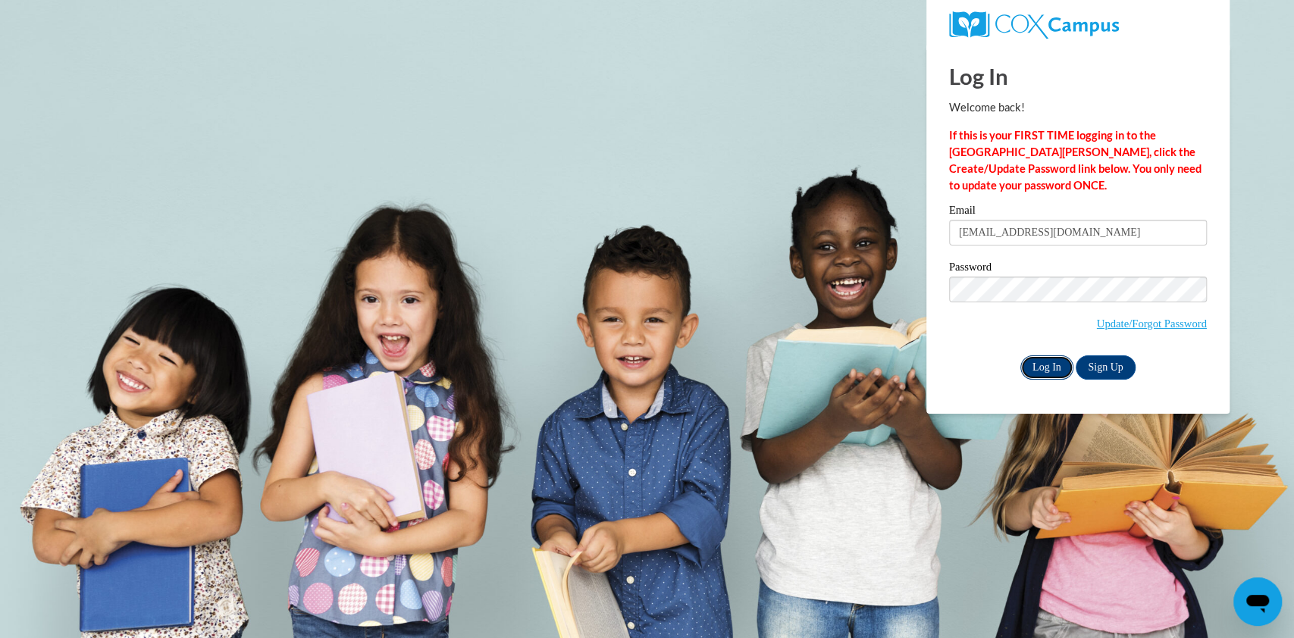
click at [1037, 362] on input "Log In" at bounding box center [1046, 368] width 53 height 24
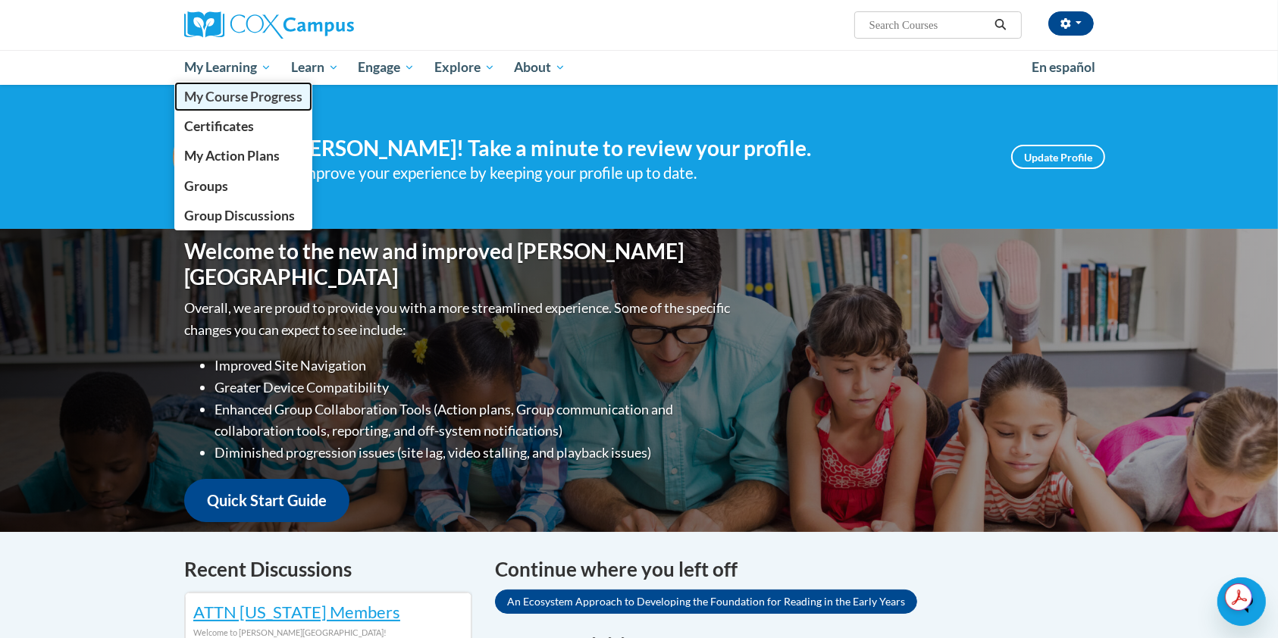
click at [227, 93] on span "My Course Progress" at bounding box center [243, 97] width 118 height 16
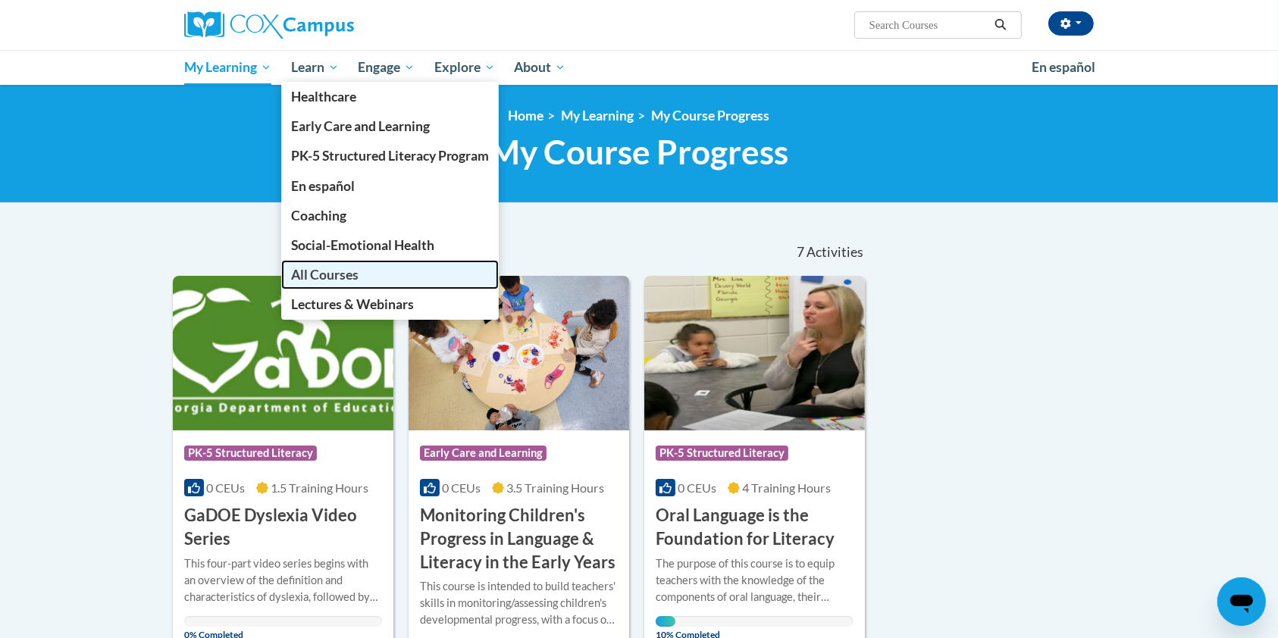
click at [340, 269] on span "All Courses" at bounding box center [324, 275] width 67 height 16
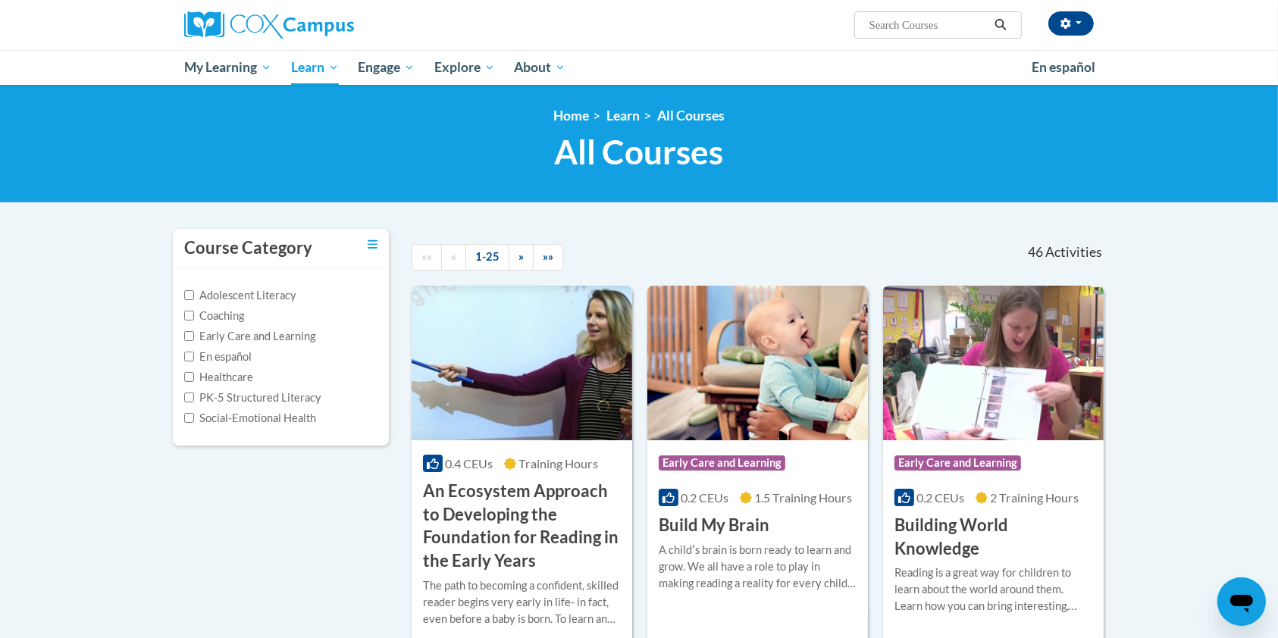
click at [920, 16] on input "Search..." at bounding box center [928, 25] width 121 height 18
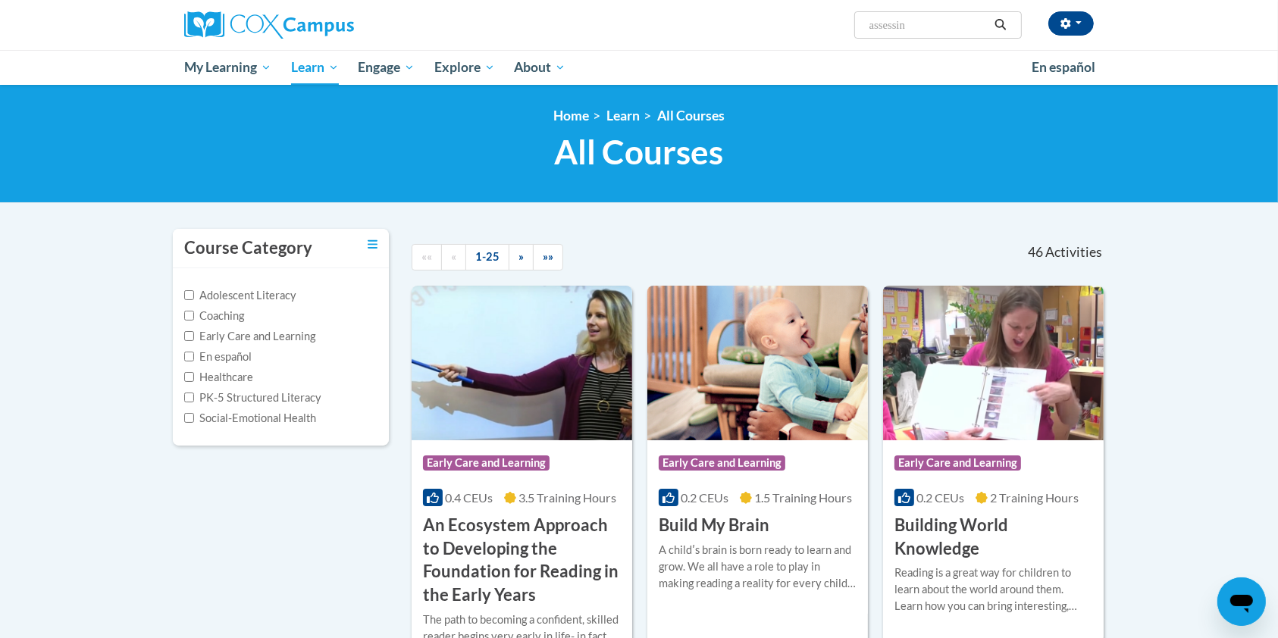
type input "assessing"
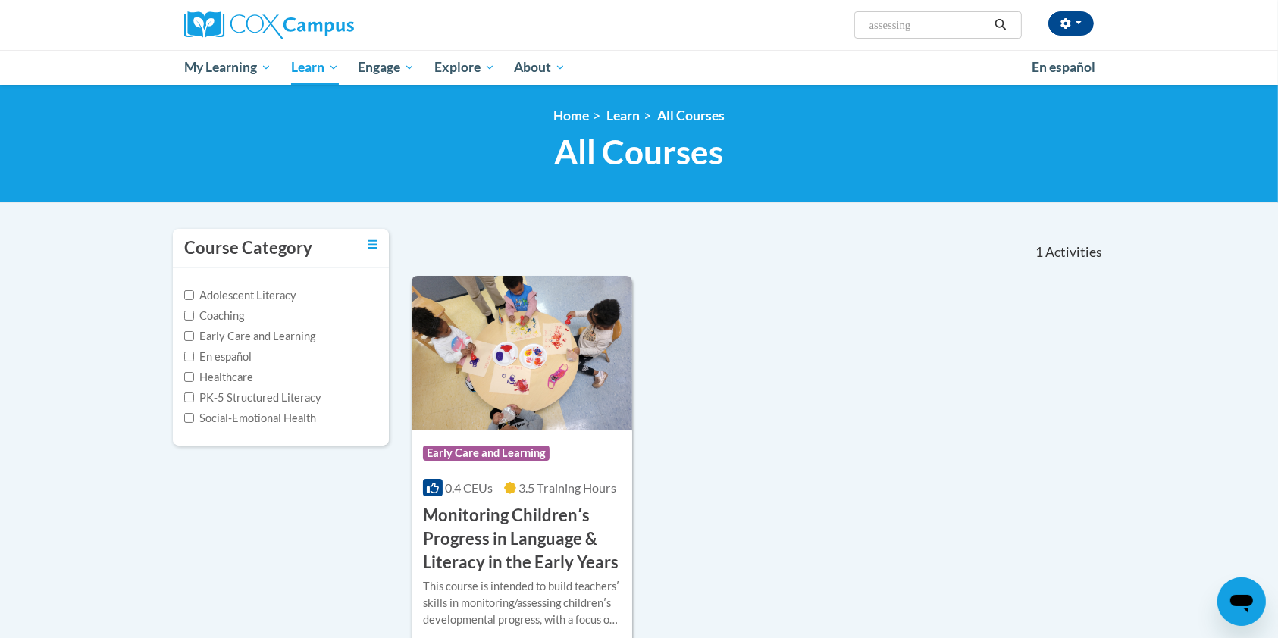
click at [938, 36] on span "Search Search... assessing" at bounding box center [938, 24] width 168 height 27
click at [934, 20] on input "assessing" at bounding box center [928, 25] width 121 height 18
type input "assessing our"
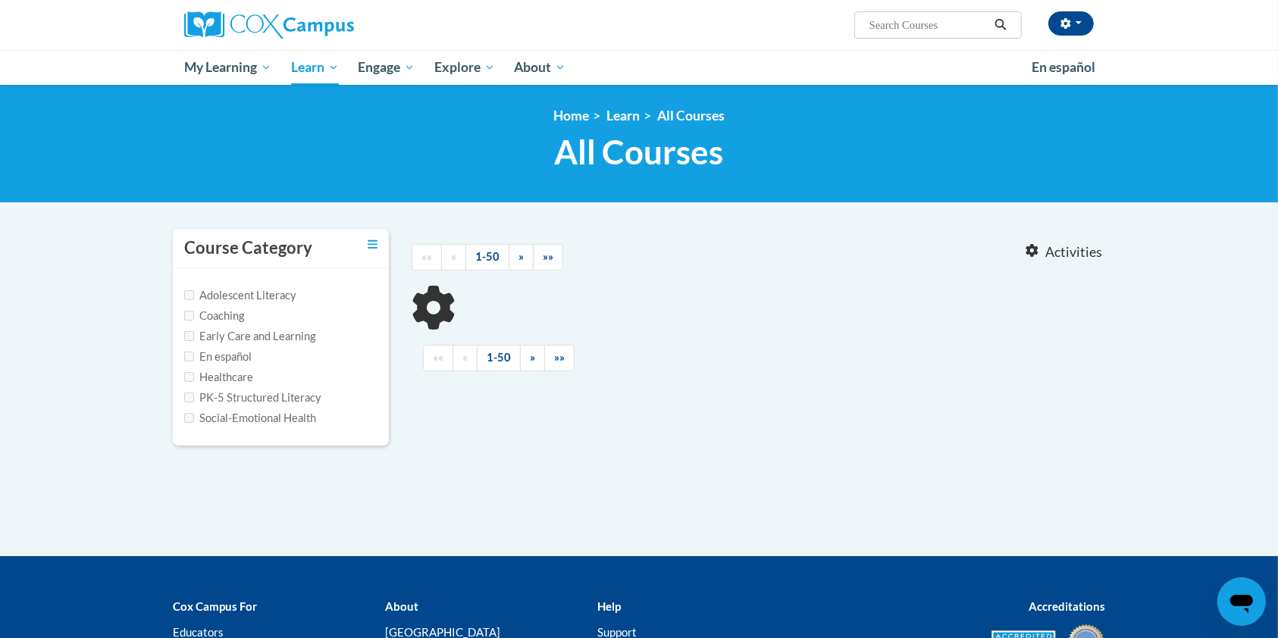
type input "assessing our"
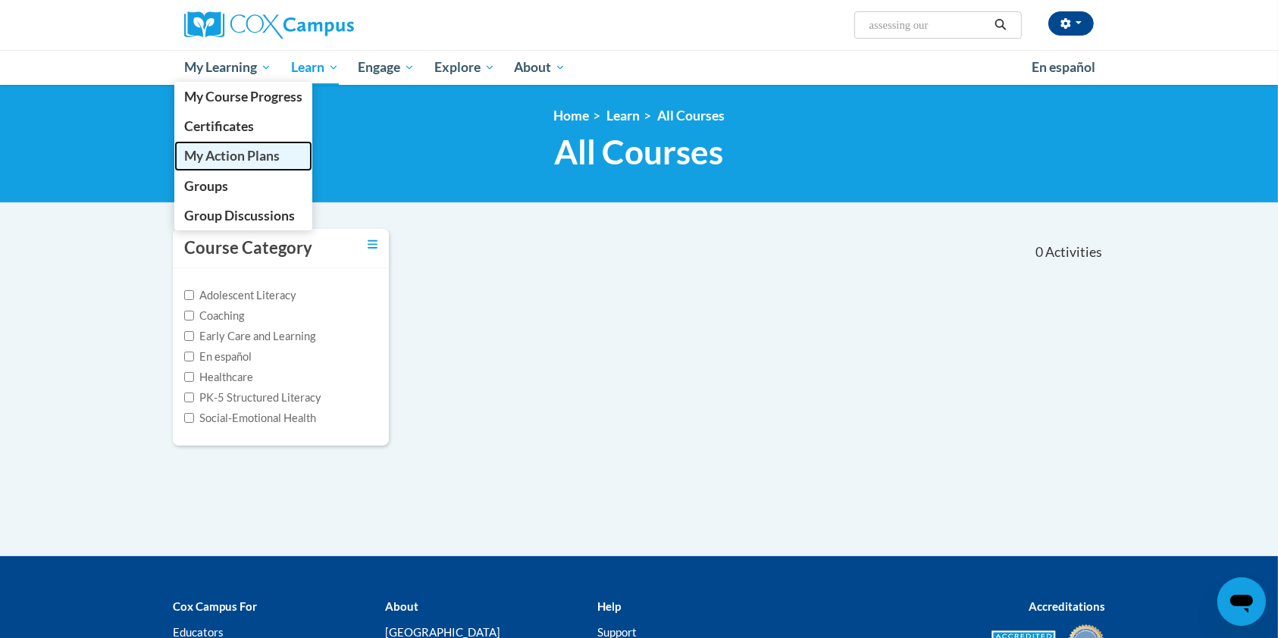
click at [213, 155] on span "My Action Plans" at bounding box center [232, 156] width 96 height 16
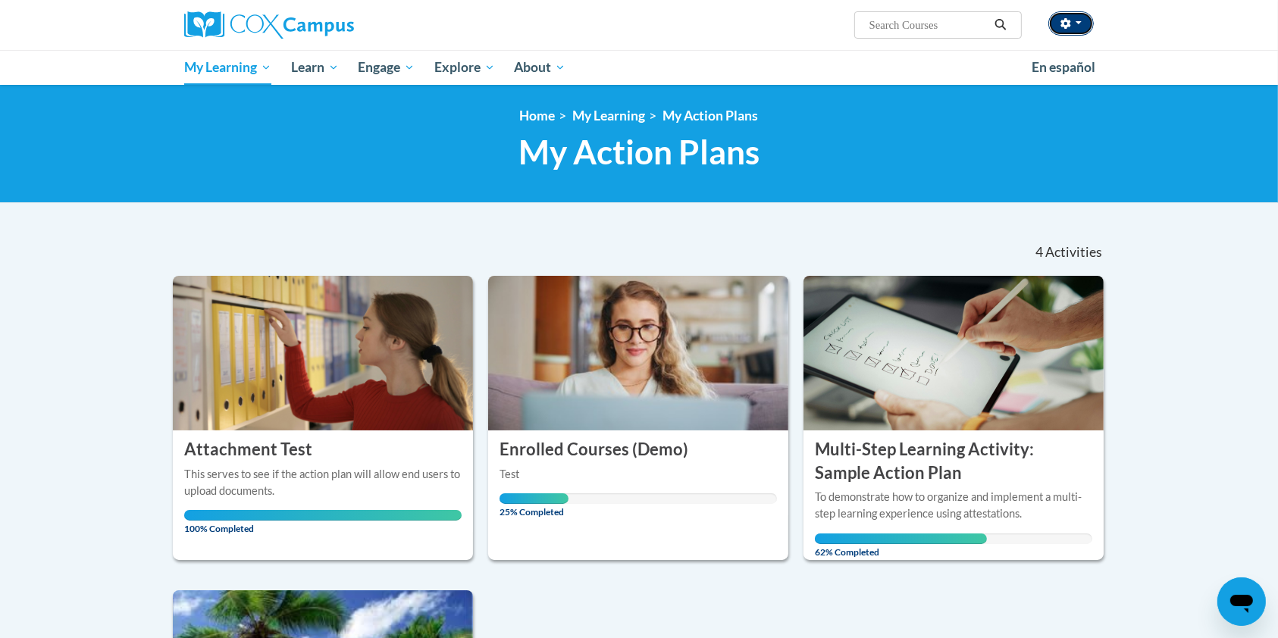
click at [1082, 17] on button "button" at bounding box center [1070, 23] width 45 height 24
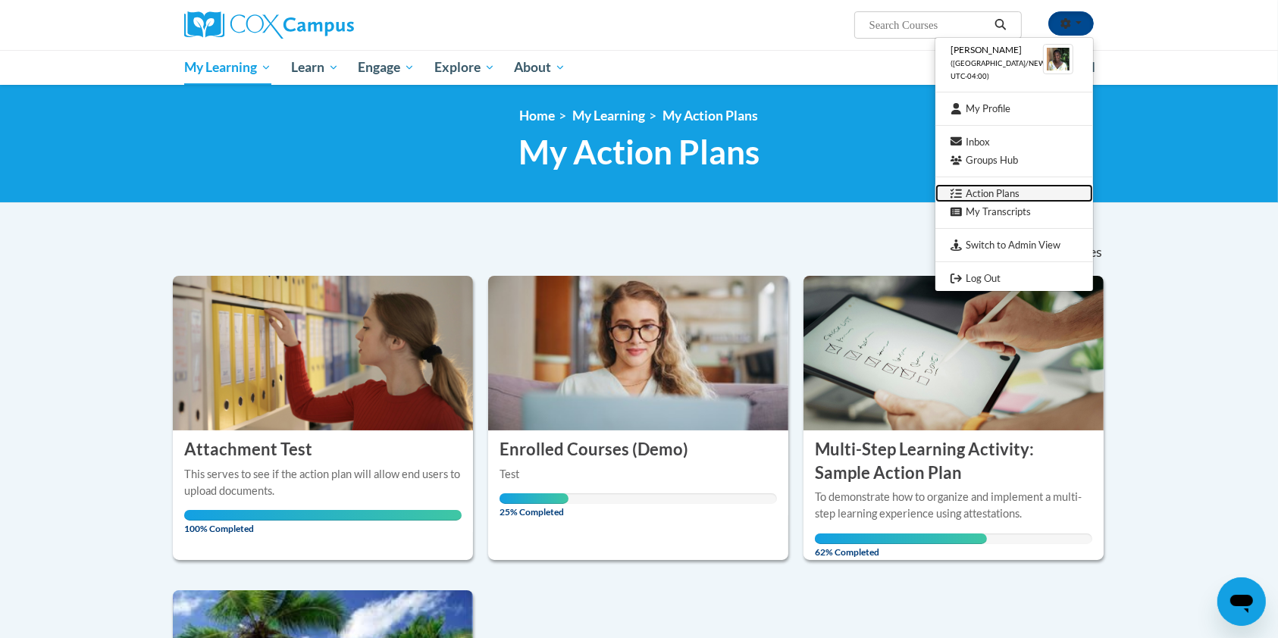
click at [1008, 187] on link "Action Plans" at bounding box center [1014, 193] width 158 height 19
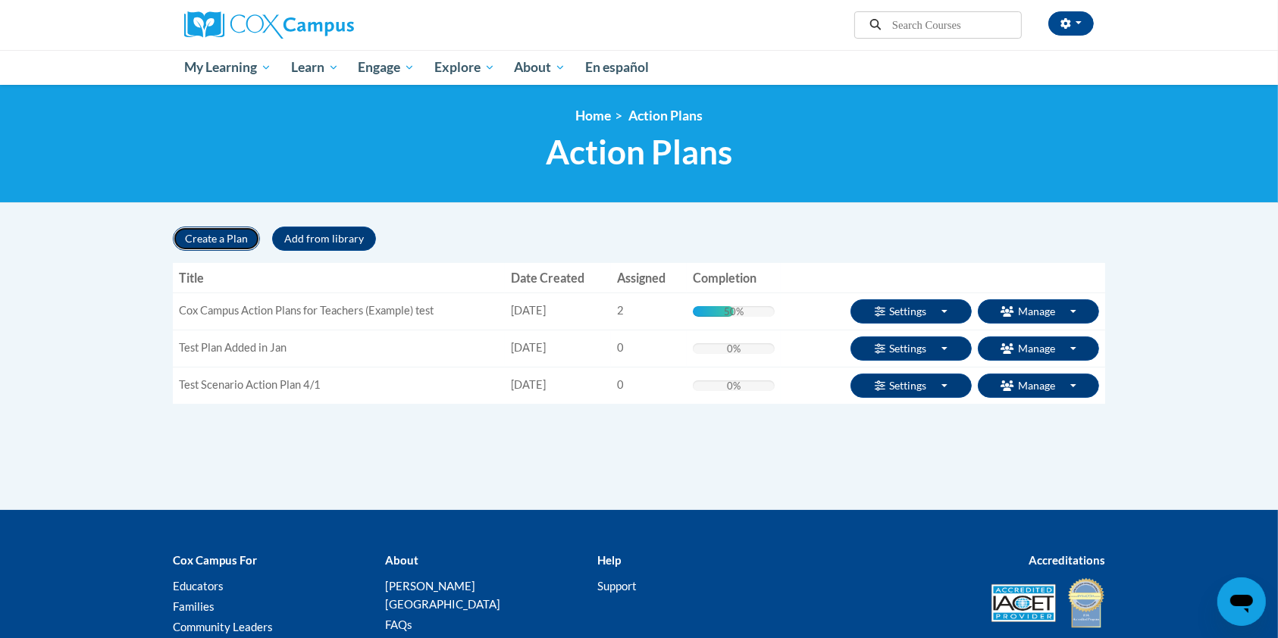
click at [234, 233] on button "Create a Plan" at bounding box center [216, 239] width 87 height 24
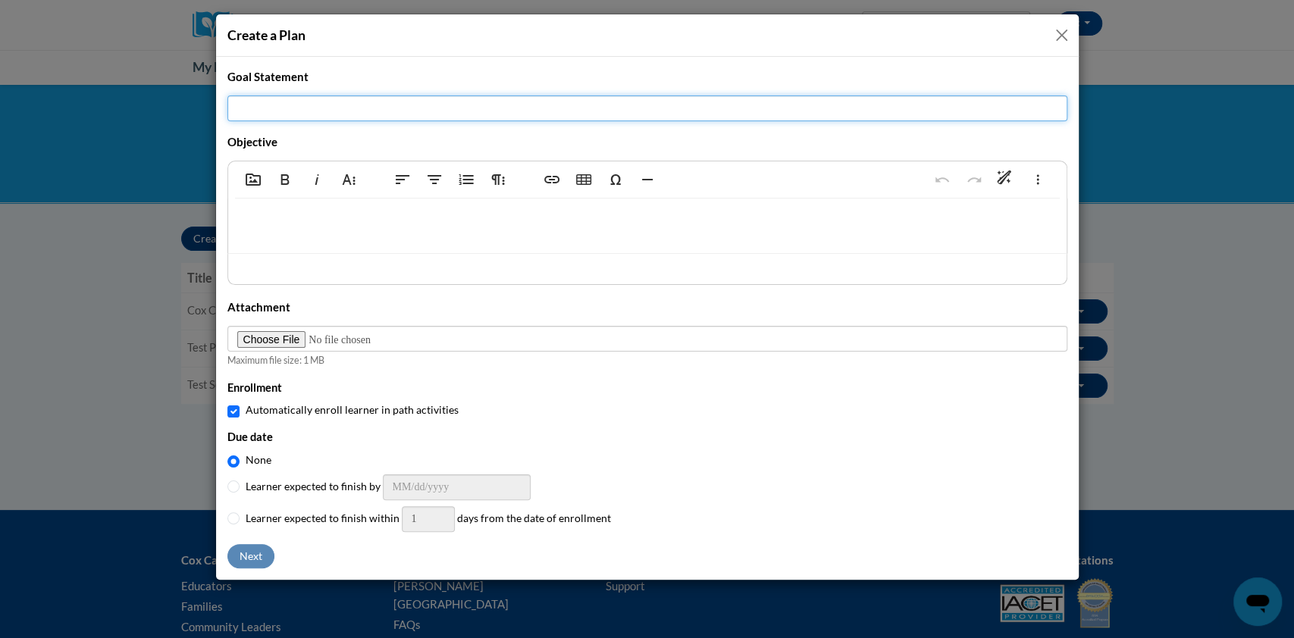
click at [498, 108] on input "Title" at bounding box center [647, 109] width 840 height 26
type input "Assessing our students test"
click at [490, 215] on p at bounding box center [647, 222] width 808 height 17
type textarea "<p>discontinued course test&nbsp;</p>"
click at [261, 550] on button "Next" at bounding box center [250, 556] width 47 height 24
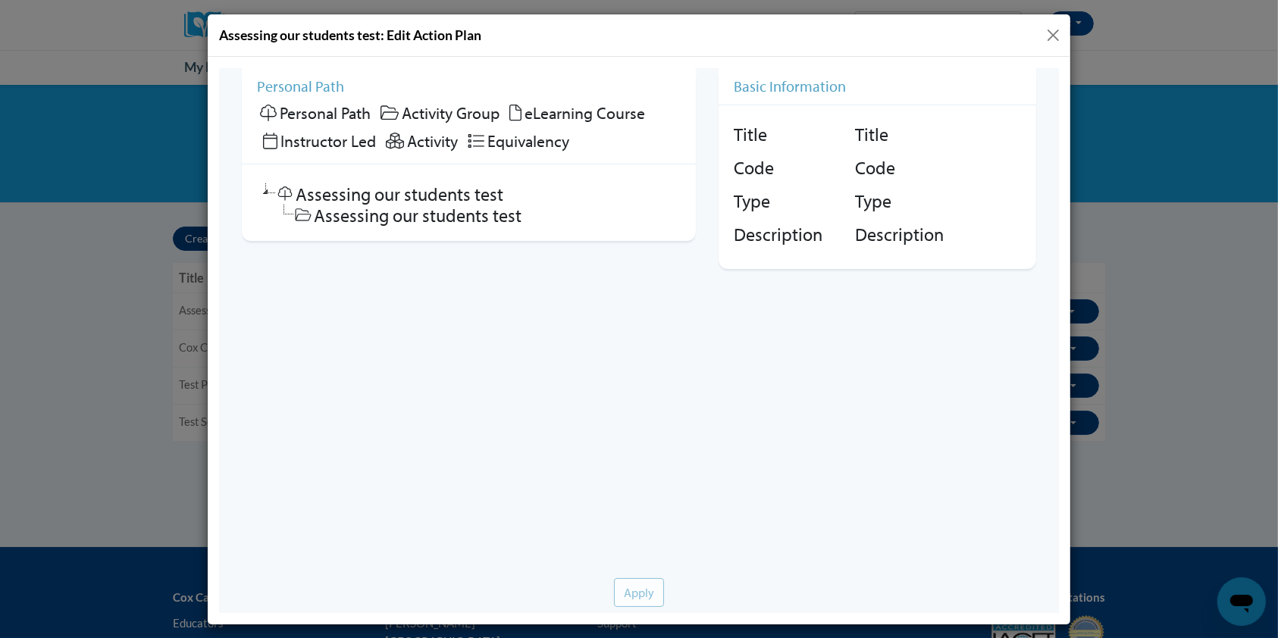
click at [428, 158] on div "Personal Path Assessing our students test () Personal Path Activity Group eLear…" at bounding box center [468, 115] width 454 height 96
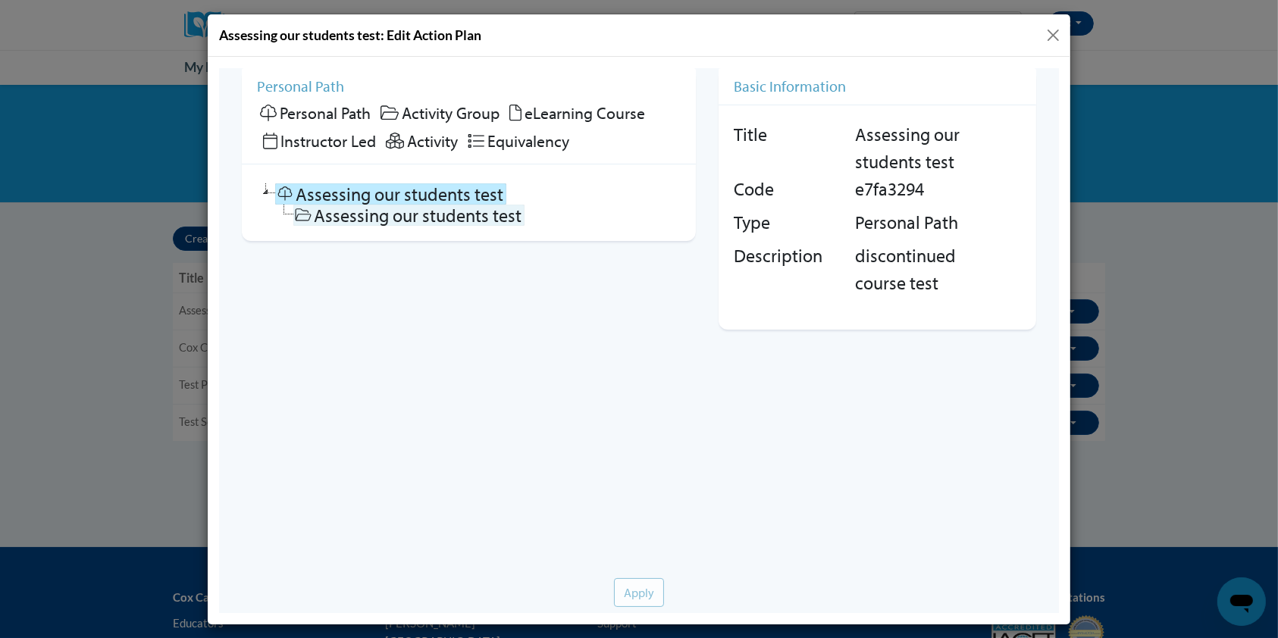
click at [428, 219] on link "Assessing our students test" at bounding box center [408, 214] width 231 height 21
checkbox input "false"
checkbox input "true"
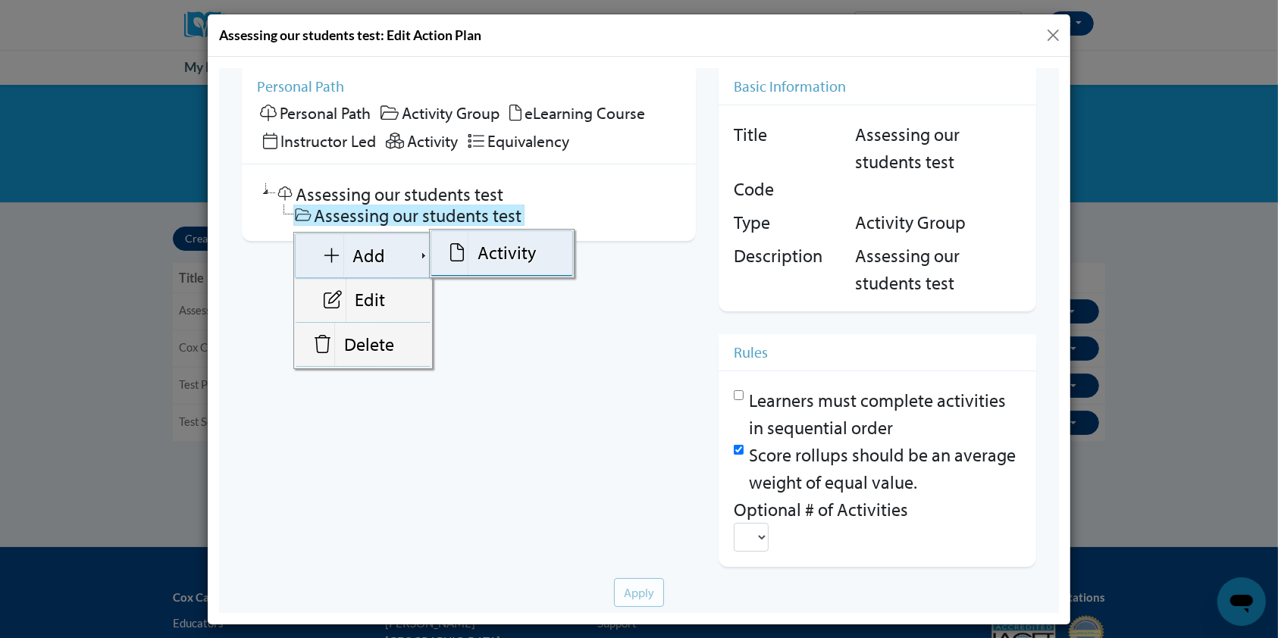
click at [459, 248] on icon at bounding box center [457, 252] width 14 height 18
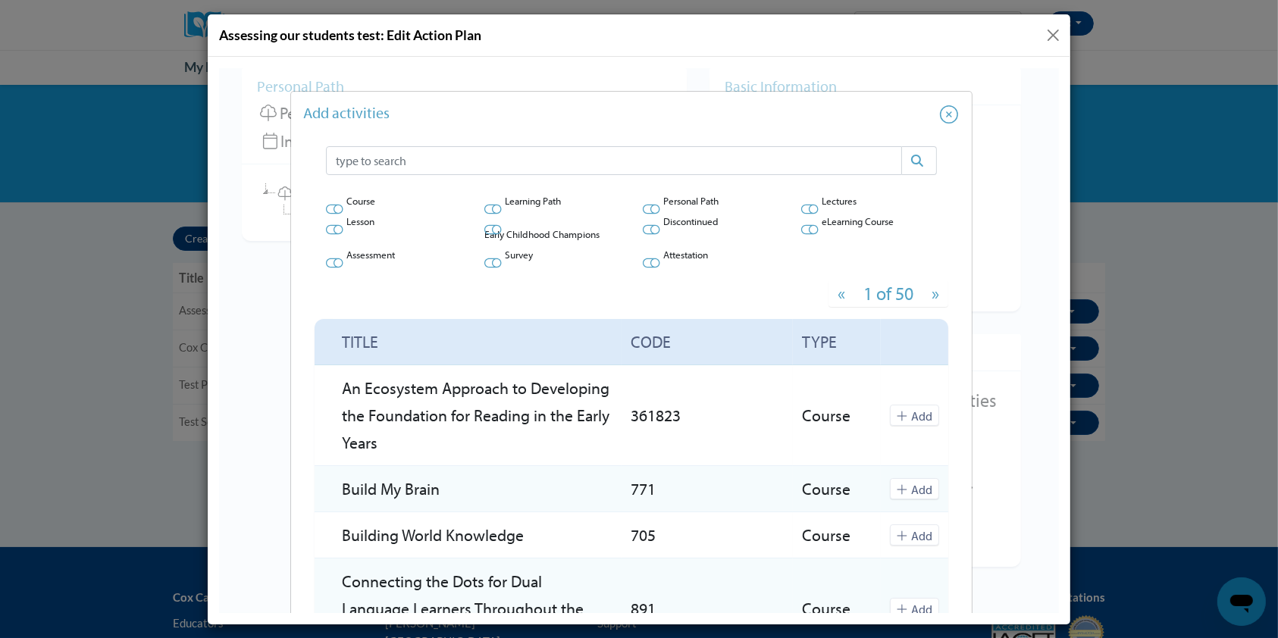
click at [327, 207] on icon at bounding box center [333, 208] width 17 height 15
click at [325, 214] on input "checkbox" at bounding box center [325, 214] width 0 height 0
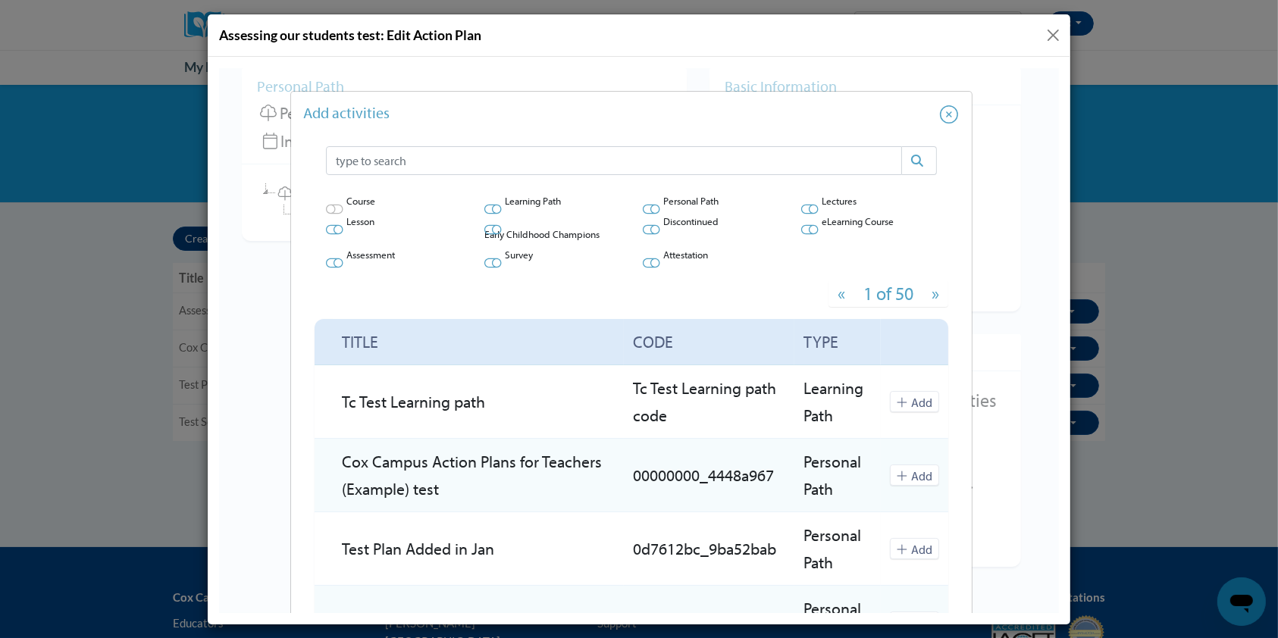
click at [327, 208] on icon at bounding box center [333, 208] width 17 height 10
click at [325, 214] on input "checkbox" at bounding box center [325, 214] width 0 height 0
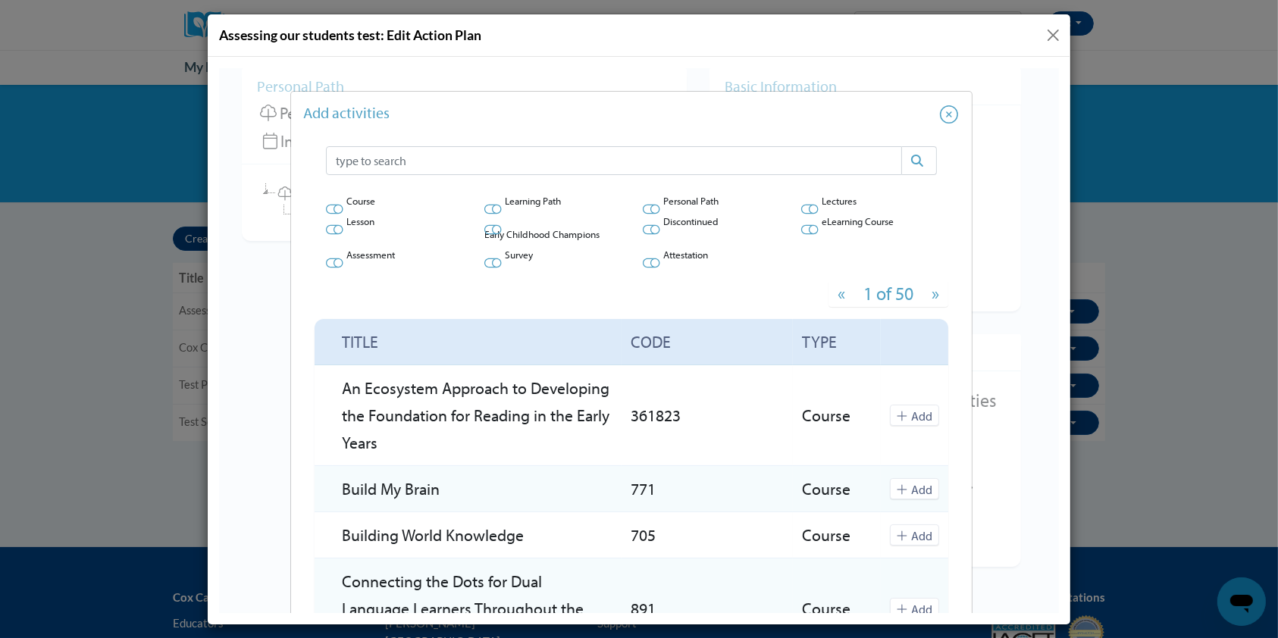
click at [327, 229] on icon at bounding box center [333, 228] width 17 height 15
click at [325, 234] on input "checkbox" at bounding box center [325, 234] width 0 height 0
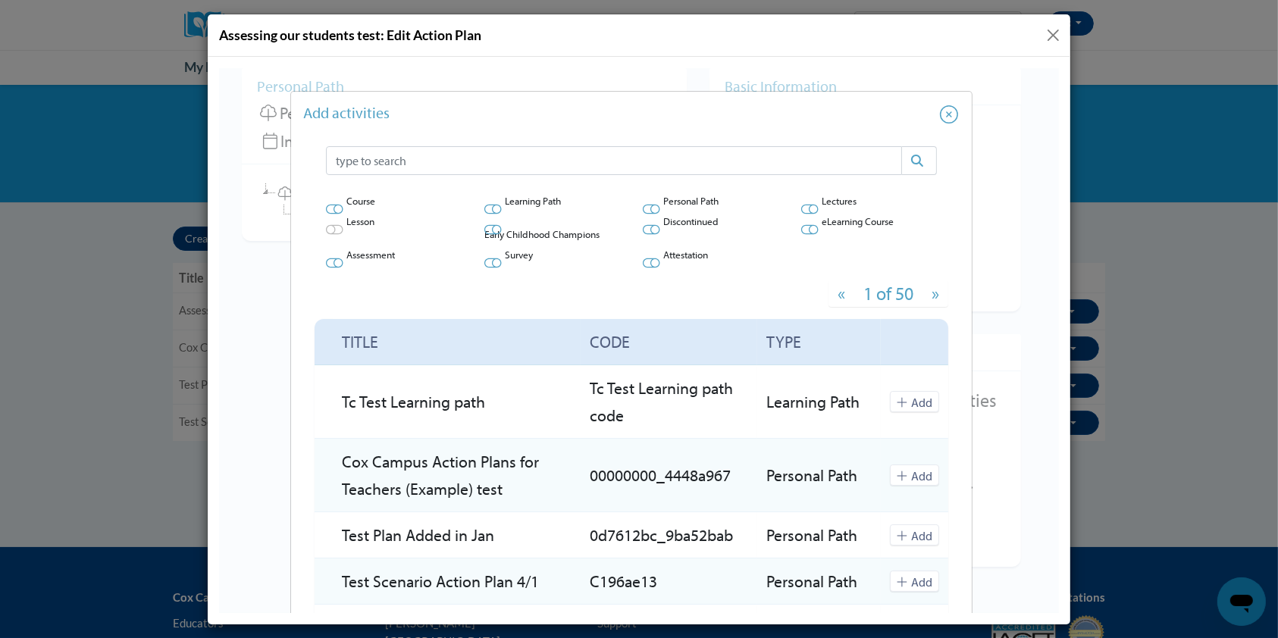
click at [325, 262] on icon at bounding box center [333, 262] width 17 height 15
click at [325, 268] on input "checkbox" at bounding box center [325, 268] width 0 height 0
click at [485, 203] on icon at bounding box center [492, 208] width 17 height 10
click at [484, 214] on input "checkbox" at bounding box center [484, 214] width 0 height 0
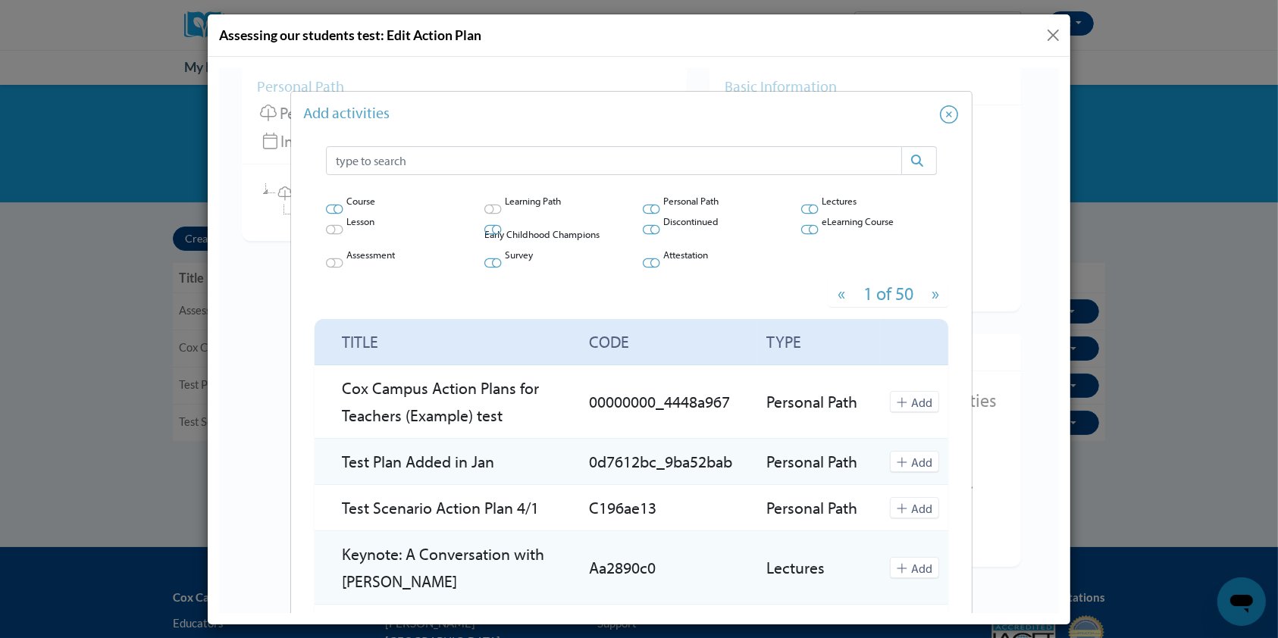
click at [484, 225] on icon at bounding box center [492, 228] width 17 height 15
click at [484, 234] on input "checkbox" at bounding box center [484, 234] width 0 height 0
click at [484, 258] on icon at bounding box center [492, 262] width 17 height 15
click at [484, 268] on input "checkbox" at bounding box center [484, 268] width 0 height 0
click at [642, 209] on icon at bounding box center [650, 208] width 17 height 15
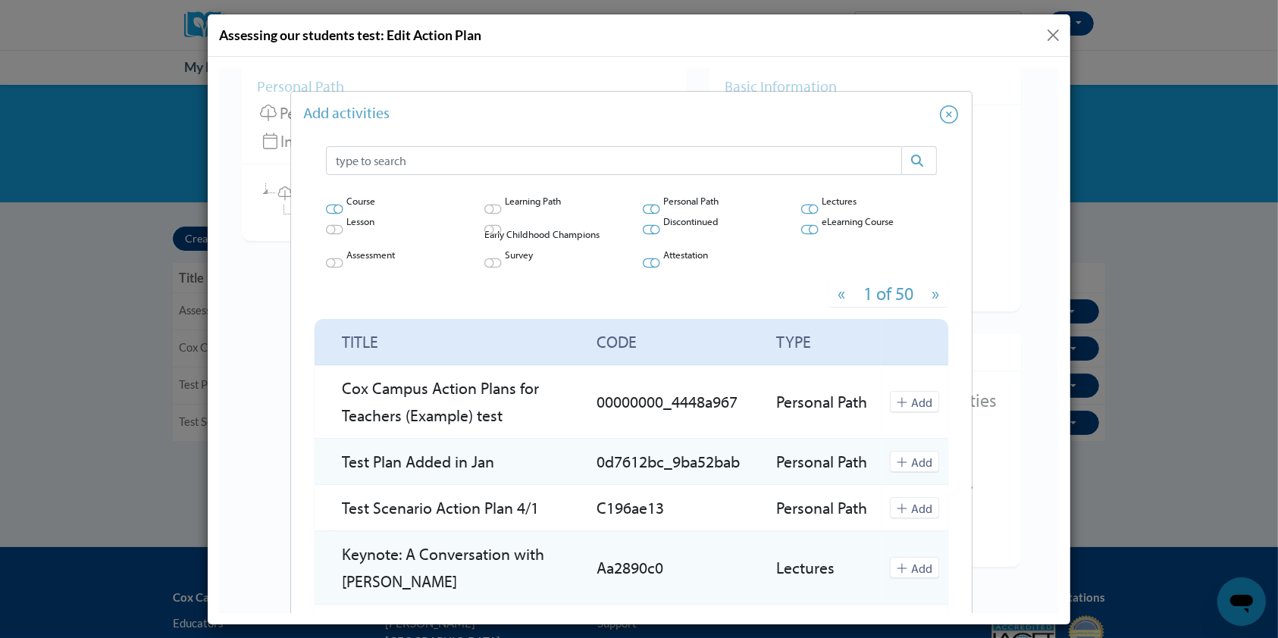
click at [642, 214] on input "checkbox" at bounding box center [642, 214] width 0 height 0
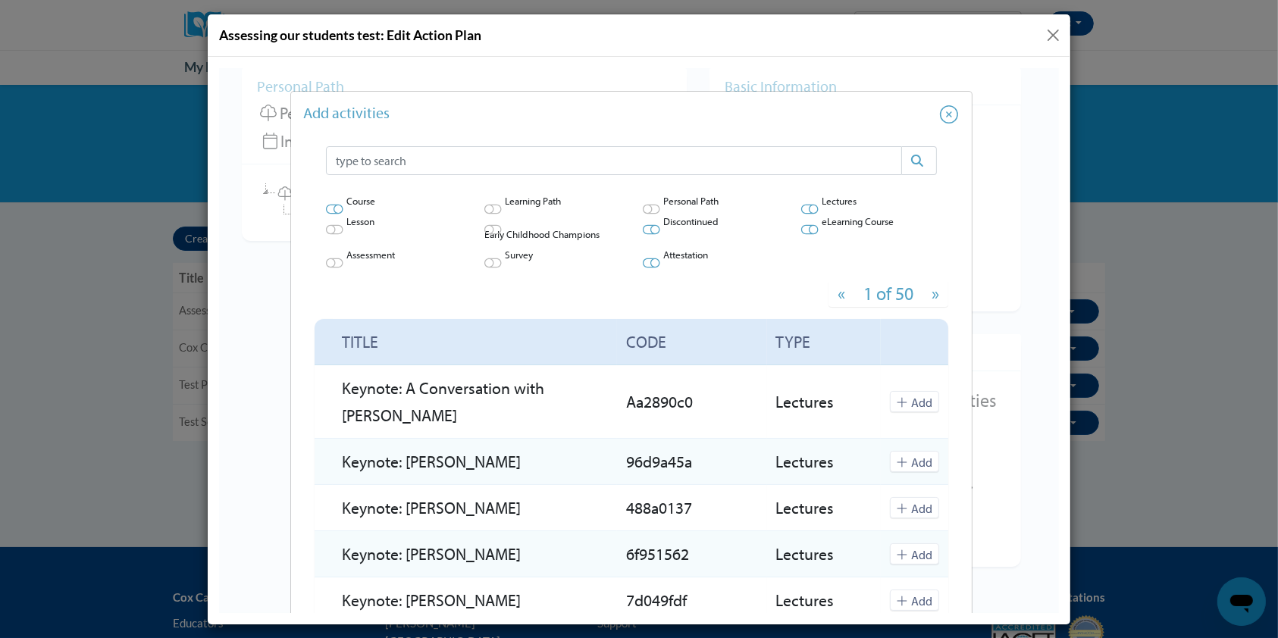
click at [642, 231] on icon at bounding box center [650, 229] width 17 height 10
click at [642, 234] on input "checkbox" at bounding box center [642, 234] width 0 height 0
click at [642, 258] on icon at bounding box center [650, 262] width 17 height 15
click at [642, 268] on input "checkbox" at bounding box center [642, 268] width 0 height 0
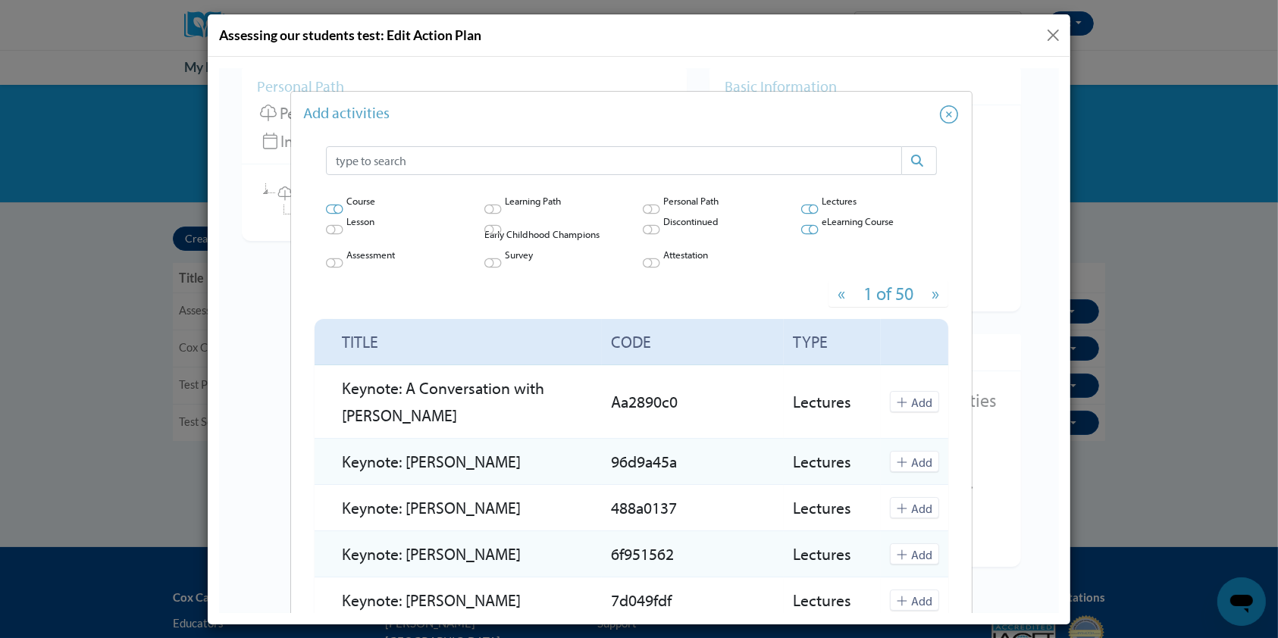
click at [800, 206] on icon at bounding box center [808, 208] width 17 height 15
click at [800, 214] on input "checkbox" at bounding box center [800, 214] width 0 height 0
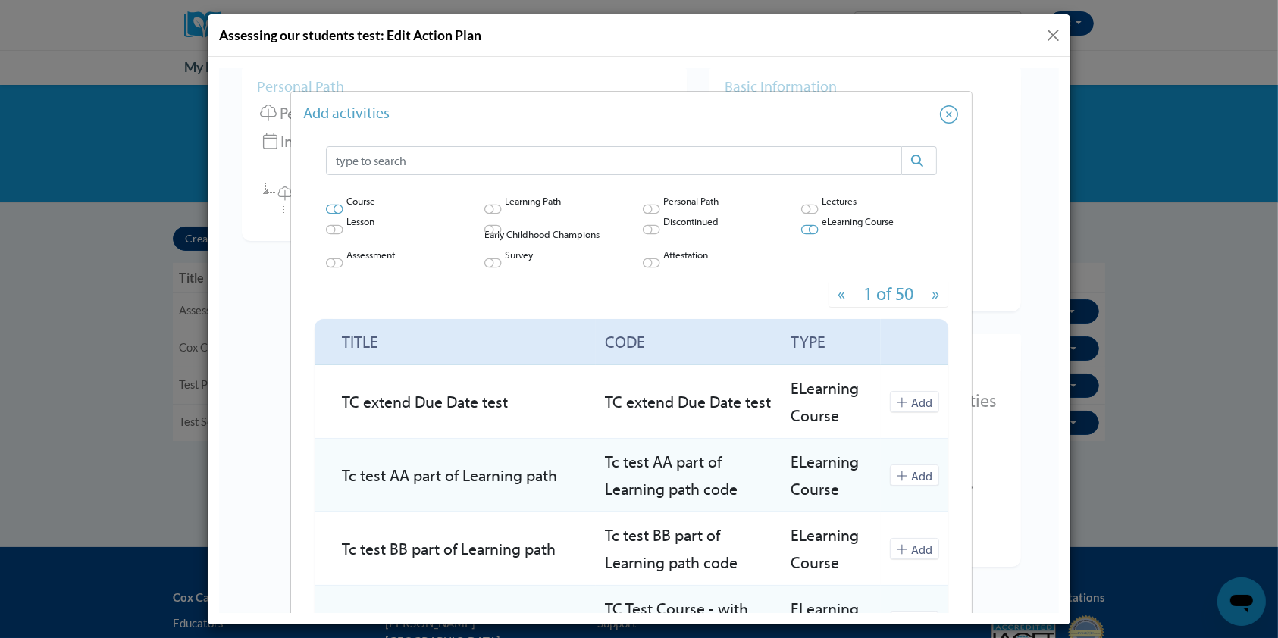
click at [800, 230] on icon at bounding box center [808, 228] width 17 height 15
click at [800, 234] on input "checkbox" at bounding box center [800, 234] width 0 height 0
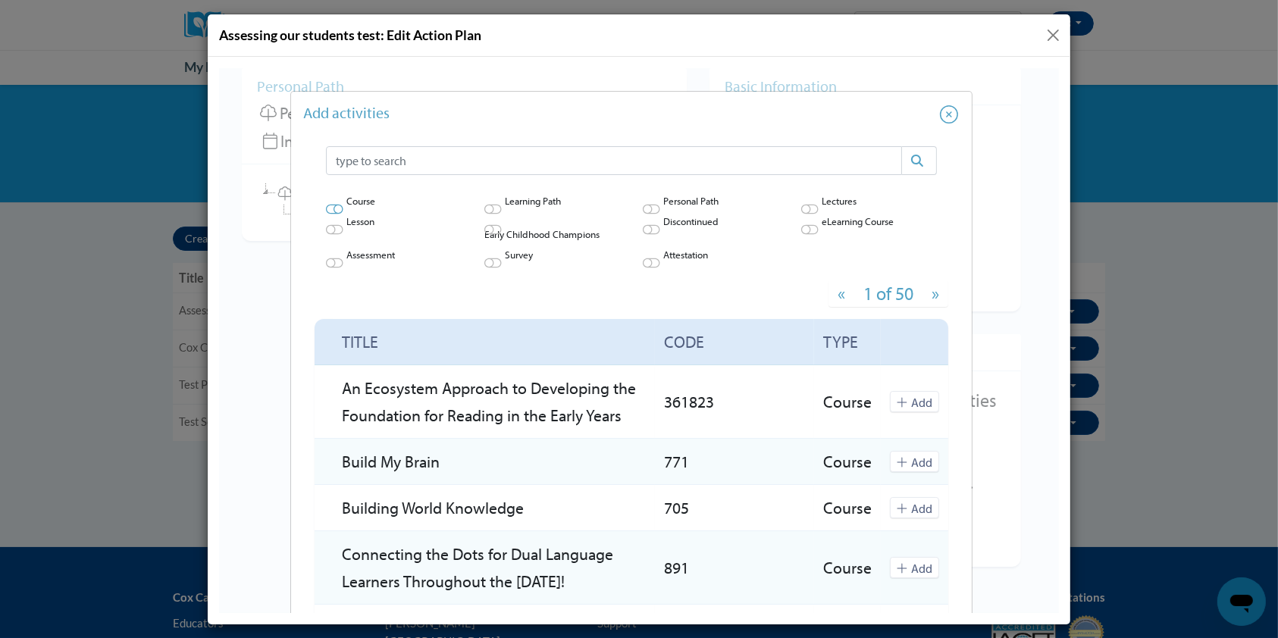
scroll to position [158, 0]
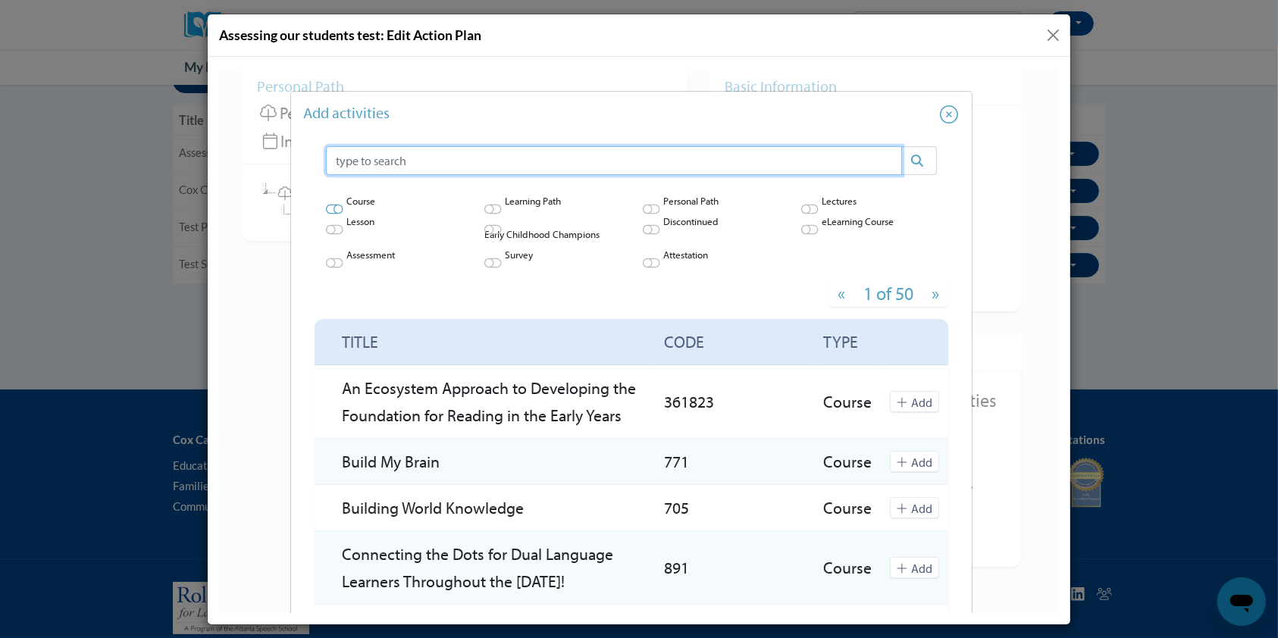
click at [419, 158] on input "text" at bounding box center [613, 160] width 576 height 29
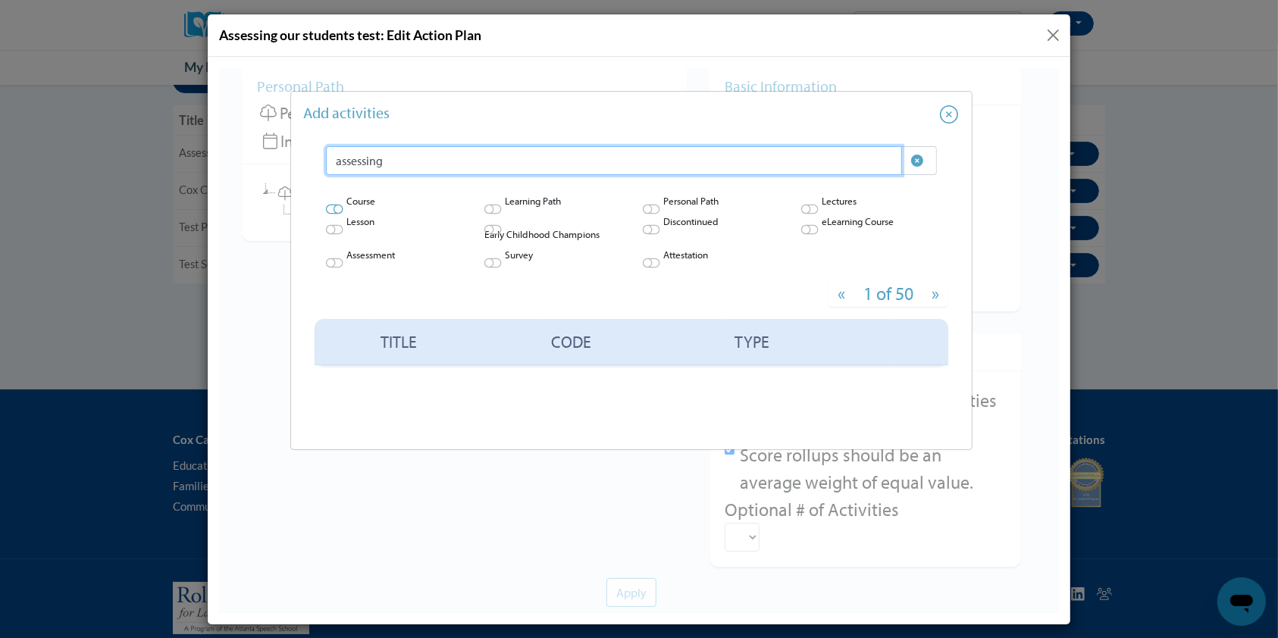
type input "assessing"
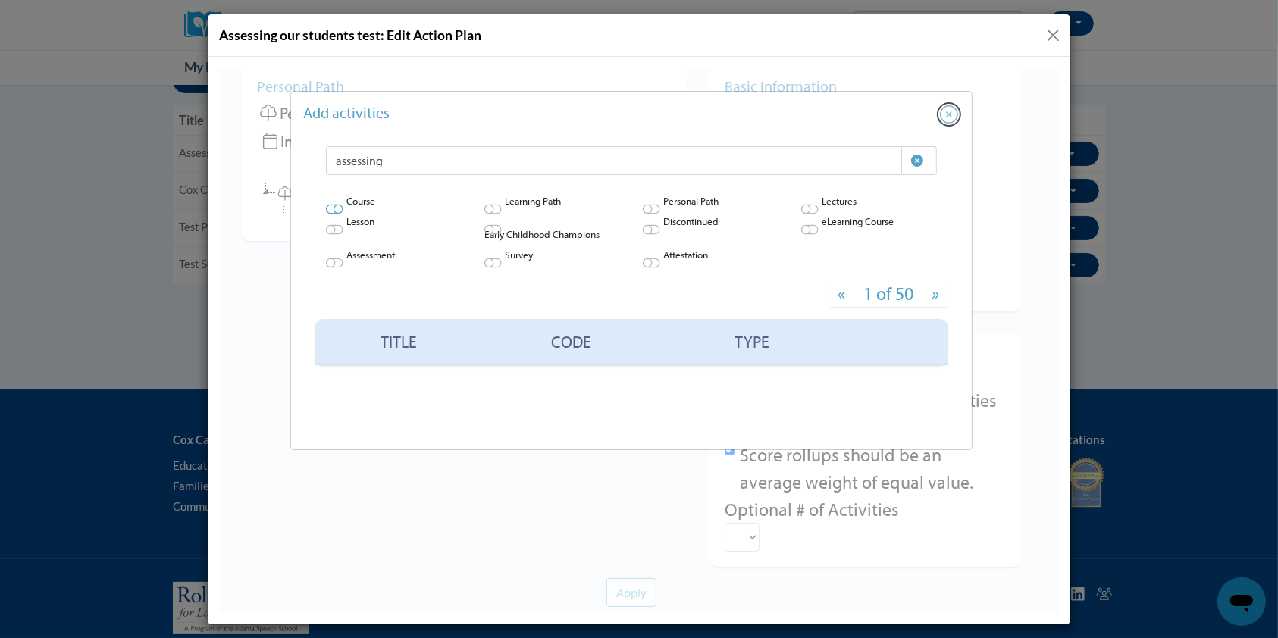
click at [950, 116] on icon "Close" at bounding box center [948, 114] width 18 height 18
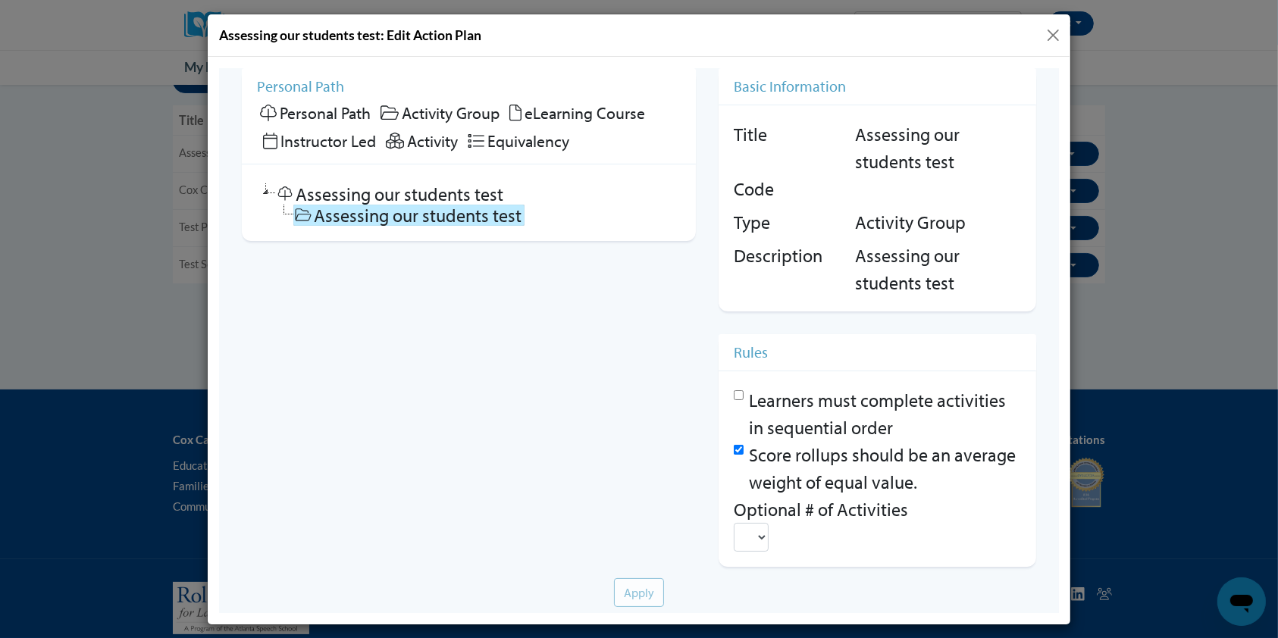
click at [1052, 36] on button "Close" at bounding box center [1053, 35] width 19 height 19
